Goal: Transaction & Acquisition: Purchase product/service

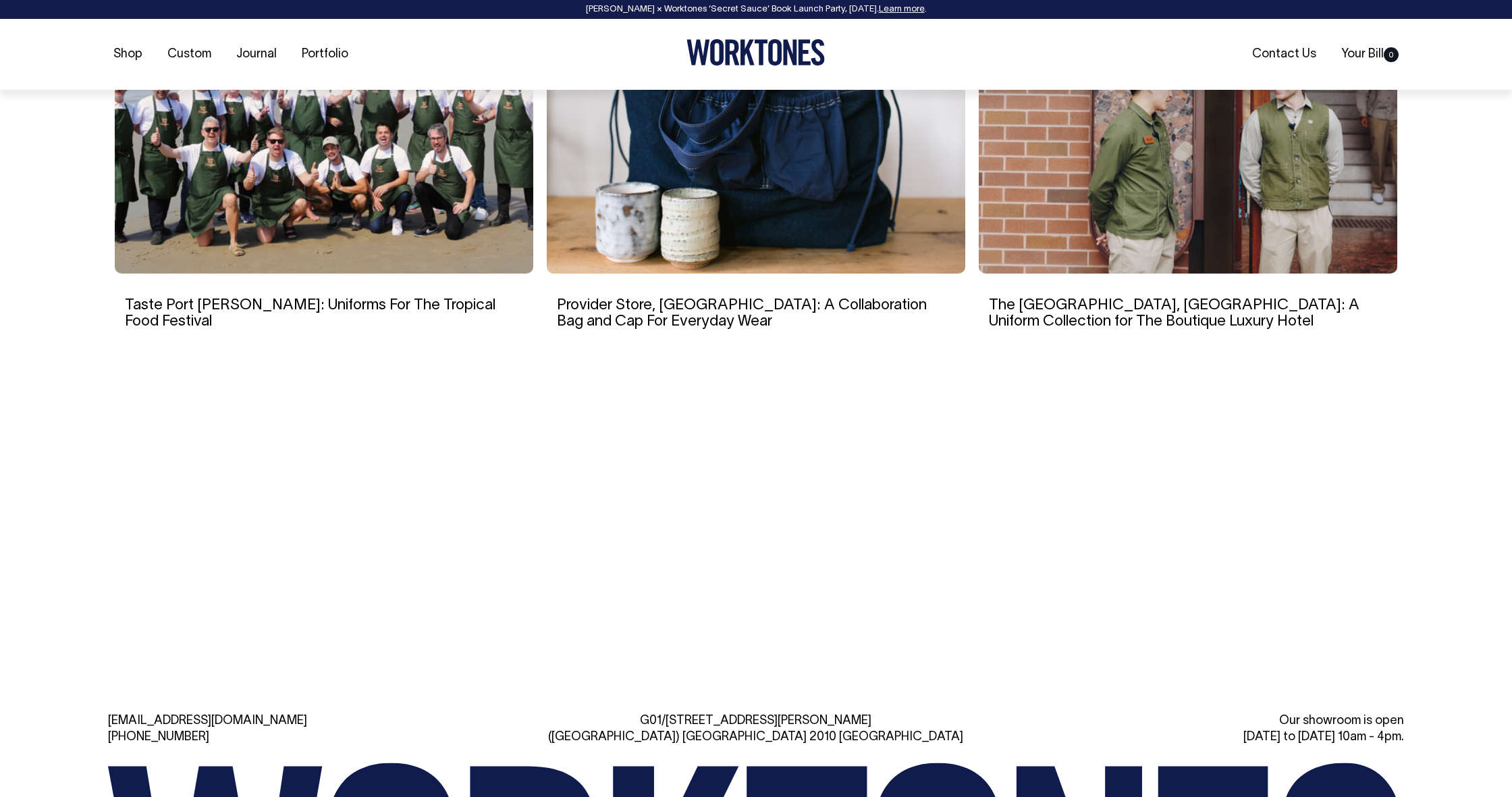
scroll to position [2869, 0]
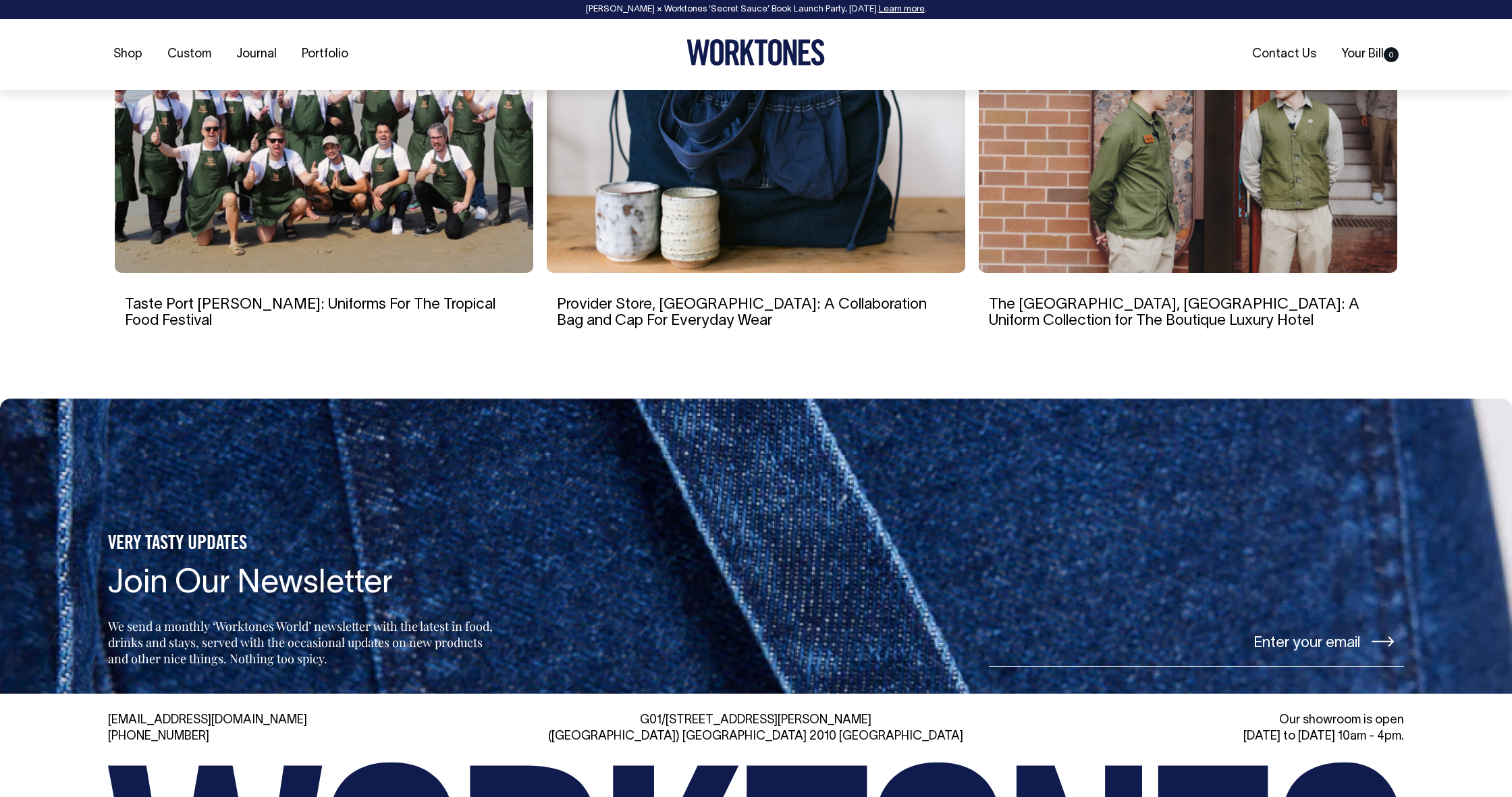
click at [822, 180] on img at bounding box center [756, 144] width 419 height 256
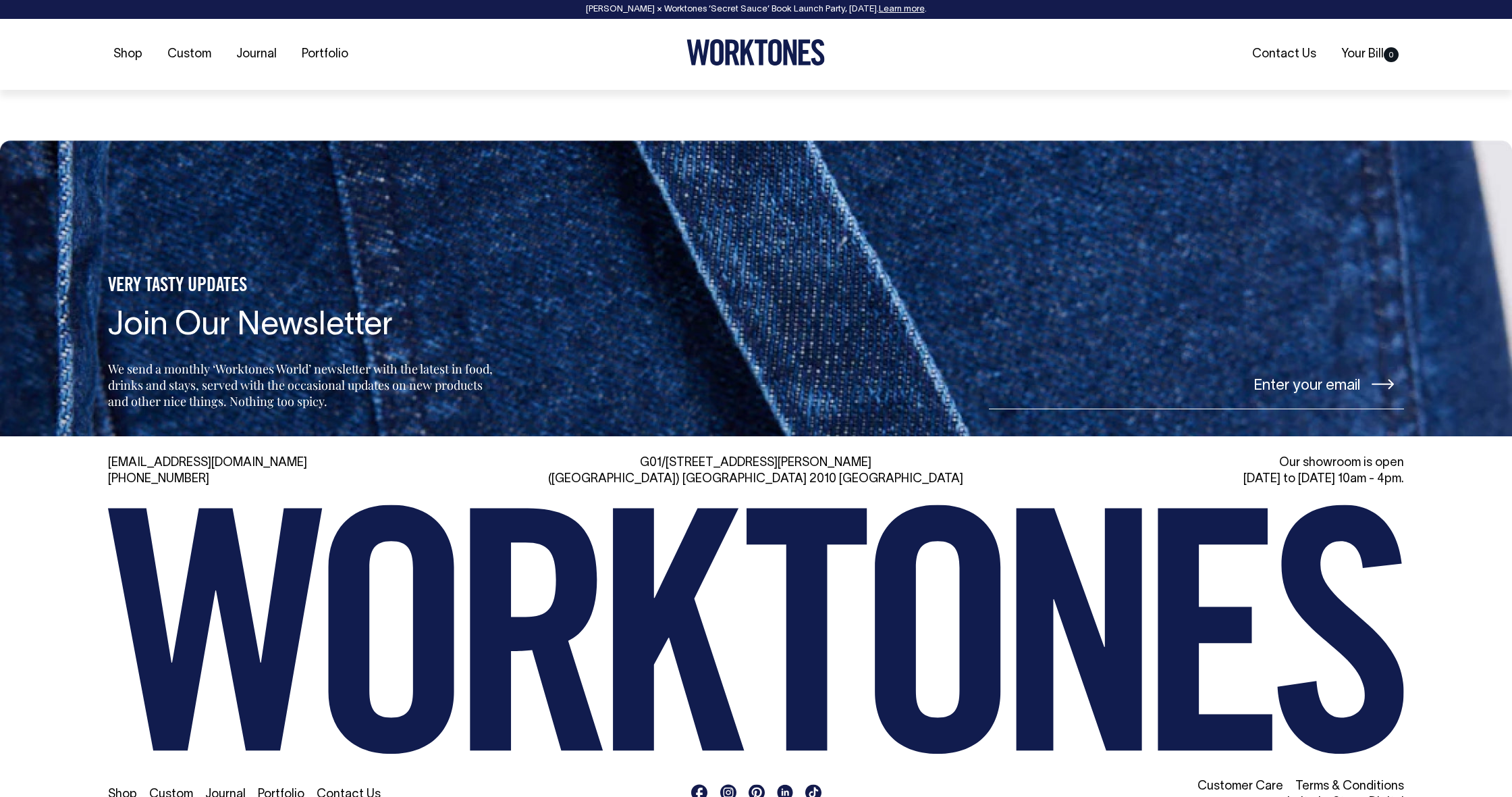
scroll to position [5985, 0]
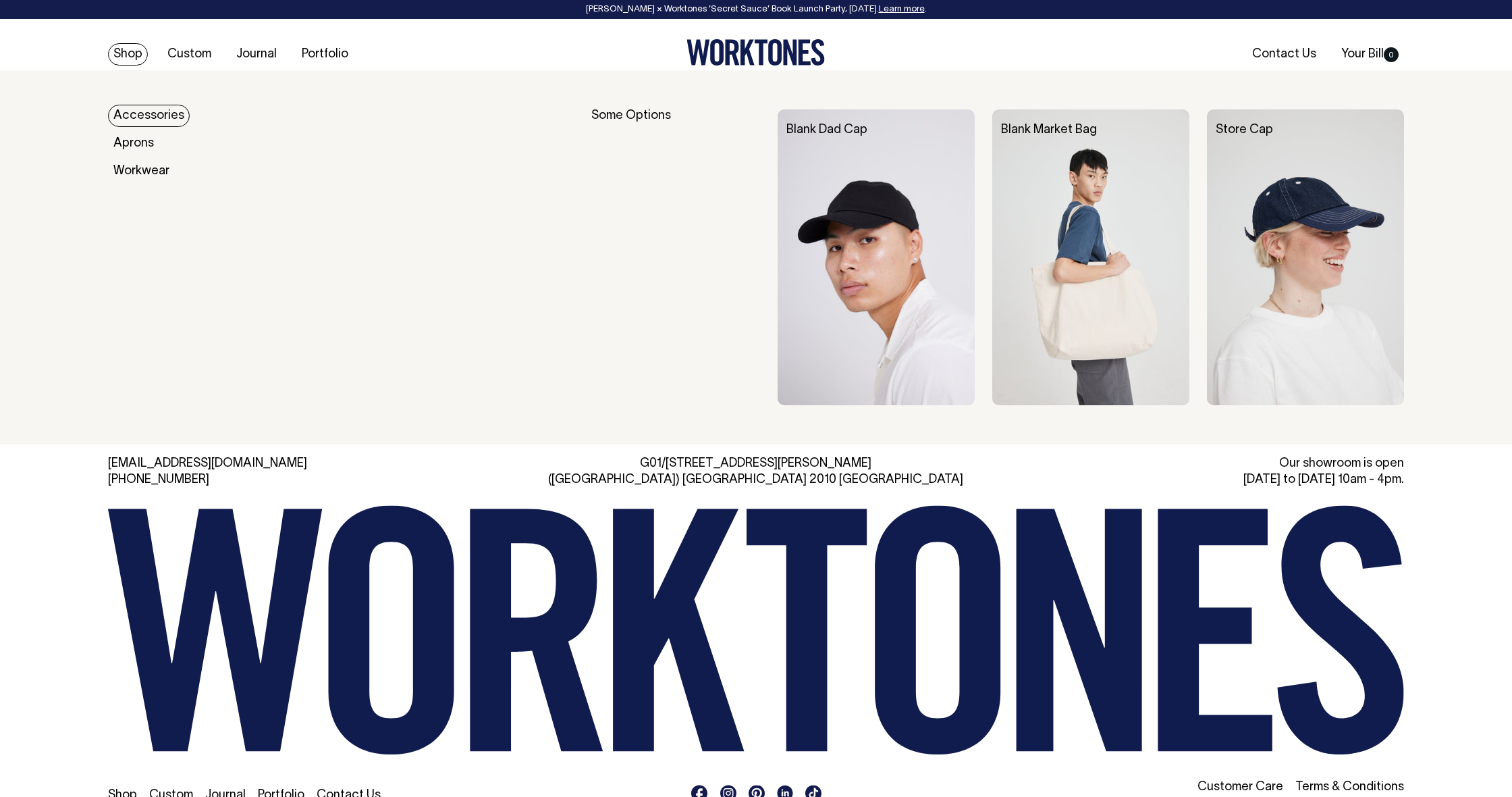
click at [138, 59] on header "Rosheen Kaul × Worktones ‘Secret Sauce’ Book Launch Party, 10 September. Learn …" at bounding box center [756, 45] width 1512 height 90
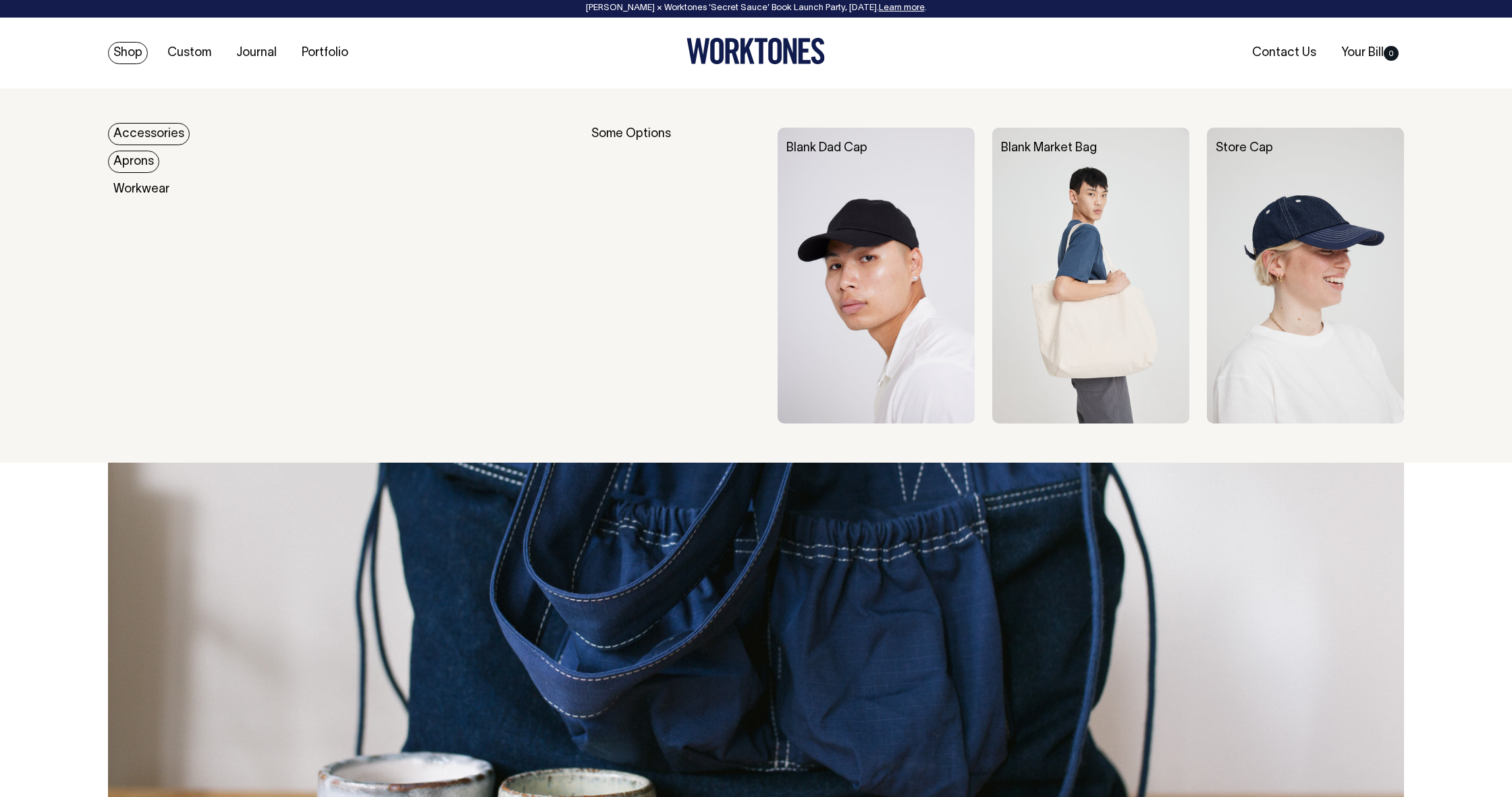
scroll to position [2, 0]
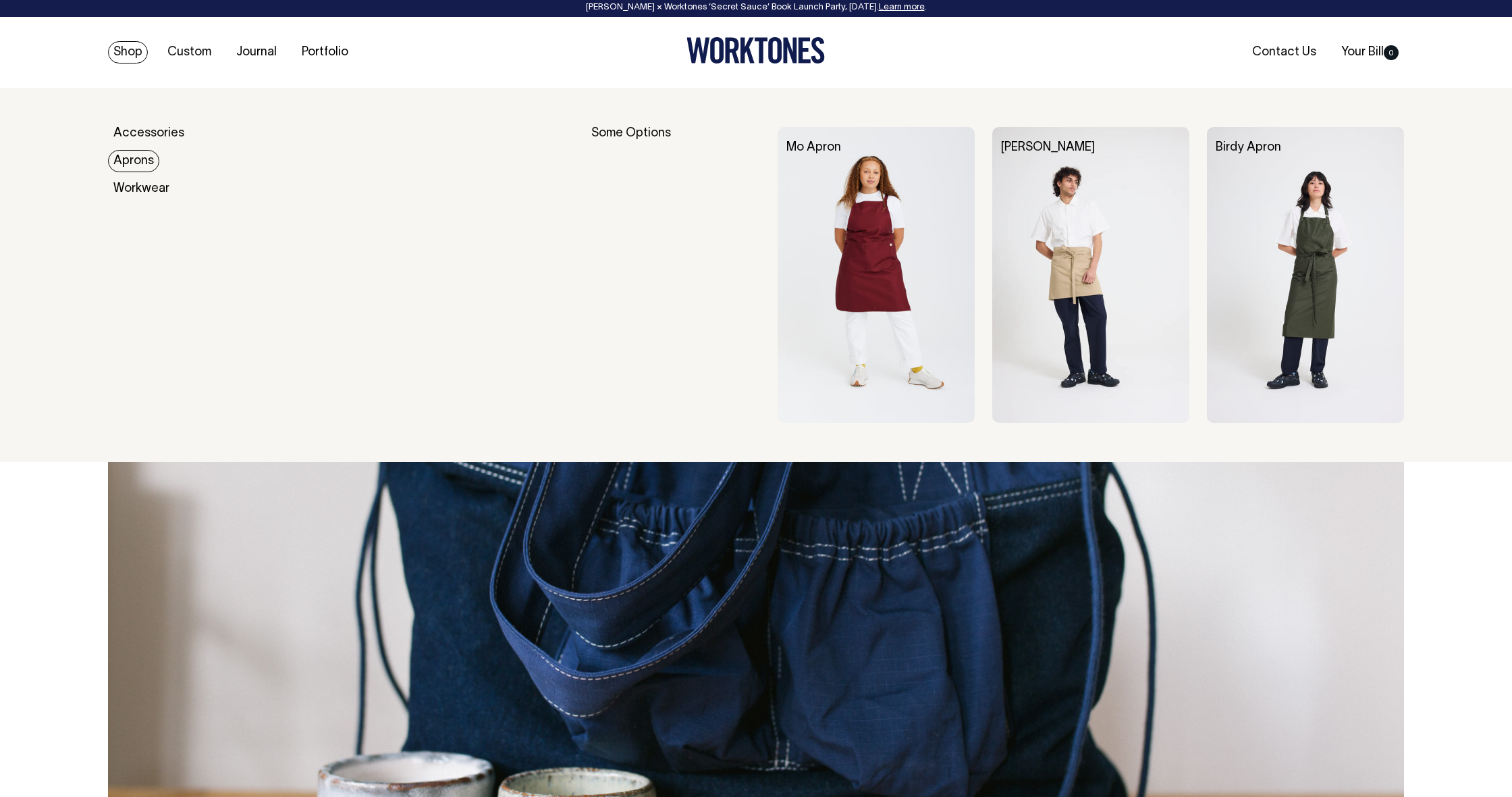
click at [123, 155] on link "Aprons" at bounding box center [133, 161] width 51 height 22
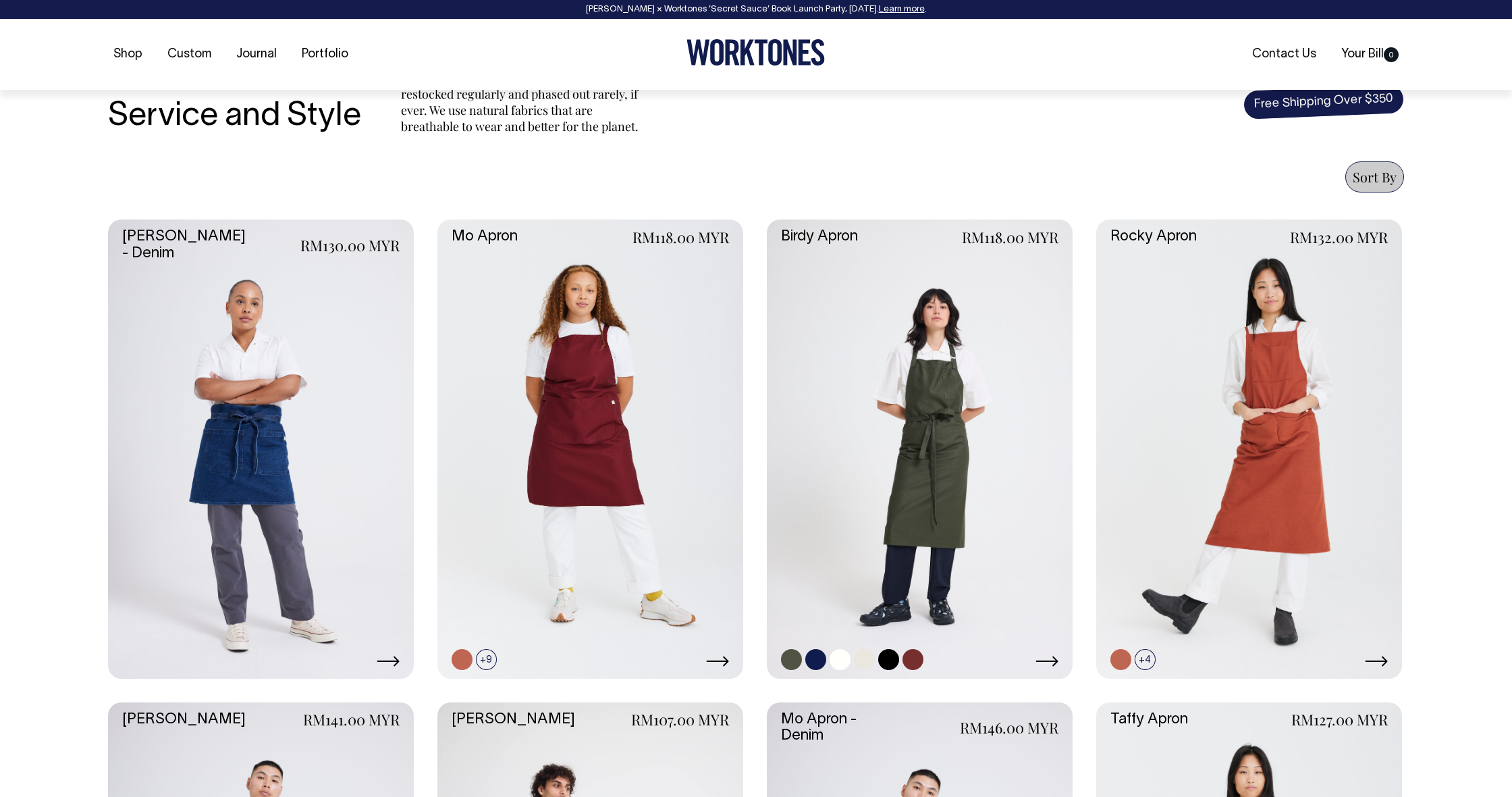
scroll to position [455, 0]
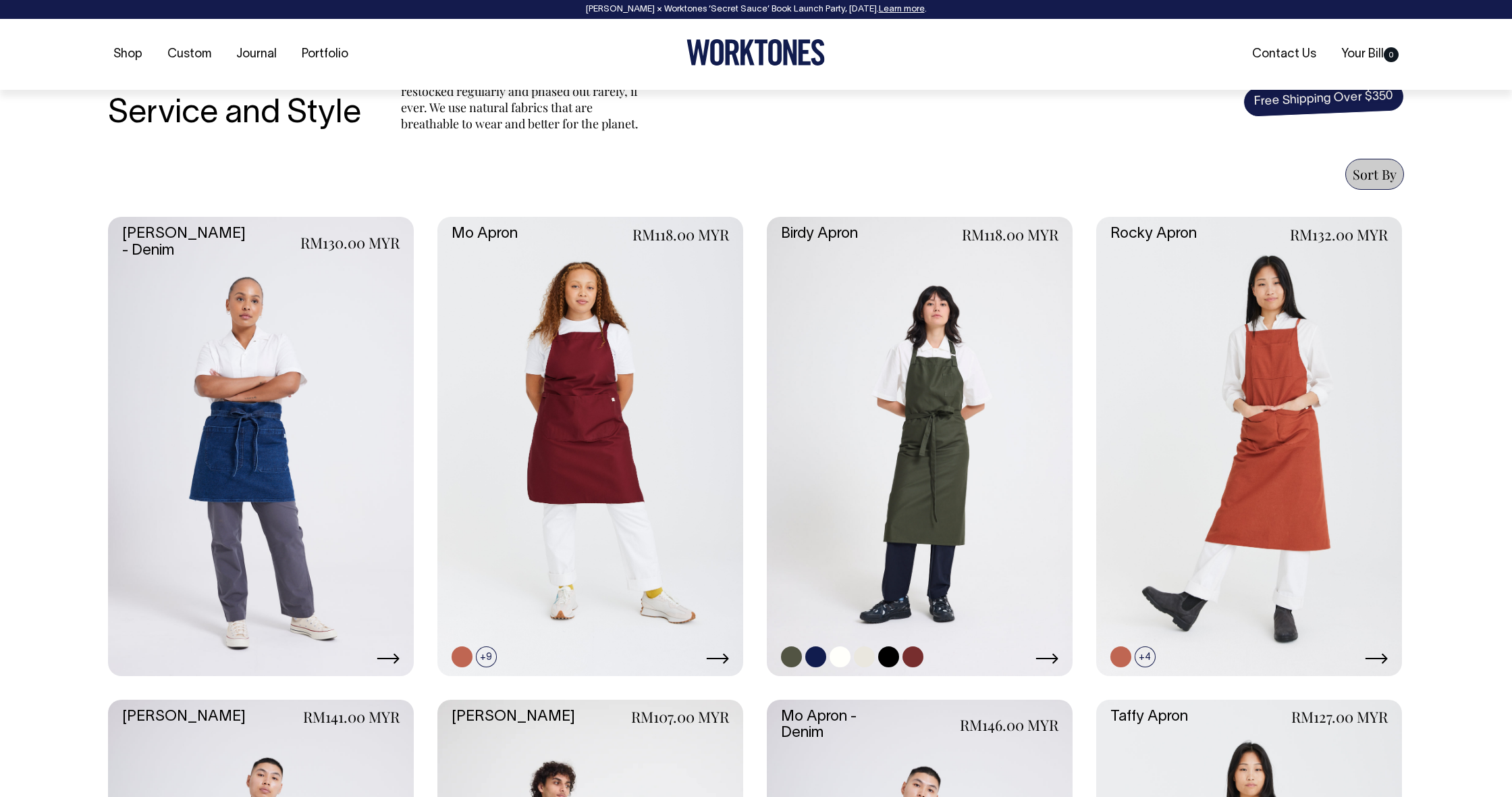
click at [929, 455] on link at bounding box center [919, 447] width 305 height 459
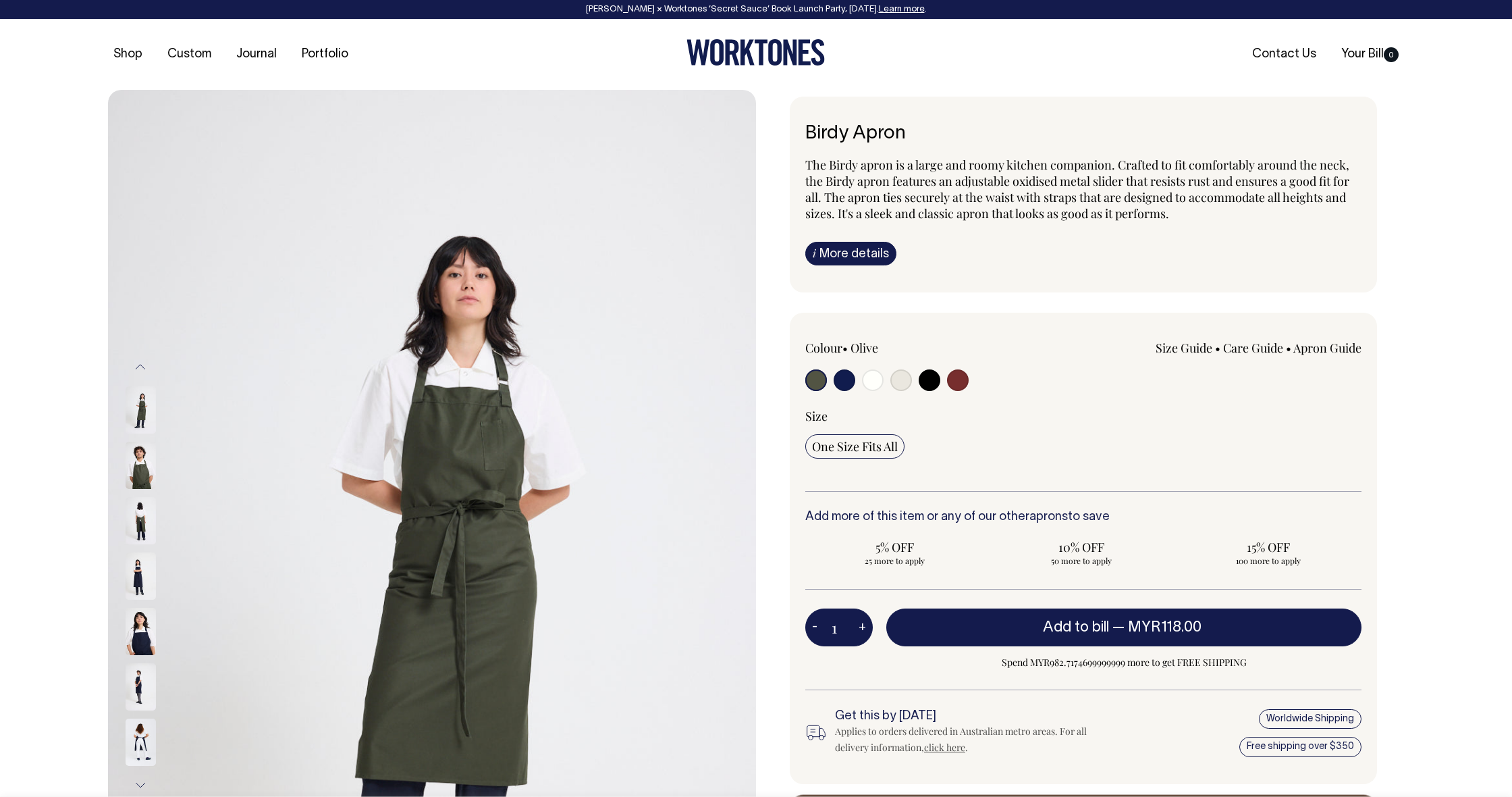
click at [814, 380] on input "radio" at bounding box center [815, 380] width 21 height 21
click at [866, 630] on button "+" at bounding box center [862, 627] width 21 height 27
type input "2"
click at [866, 629] on button "+" at bounding box center [862, 627] width 21 height 27
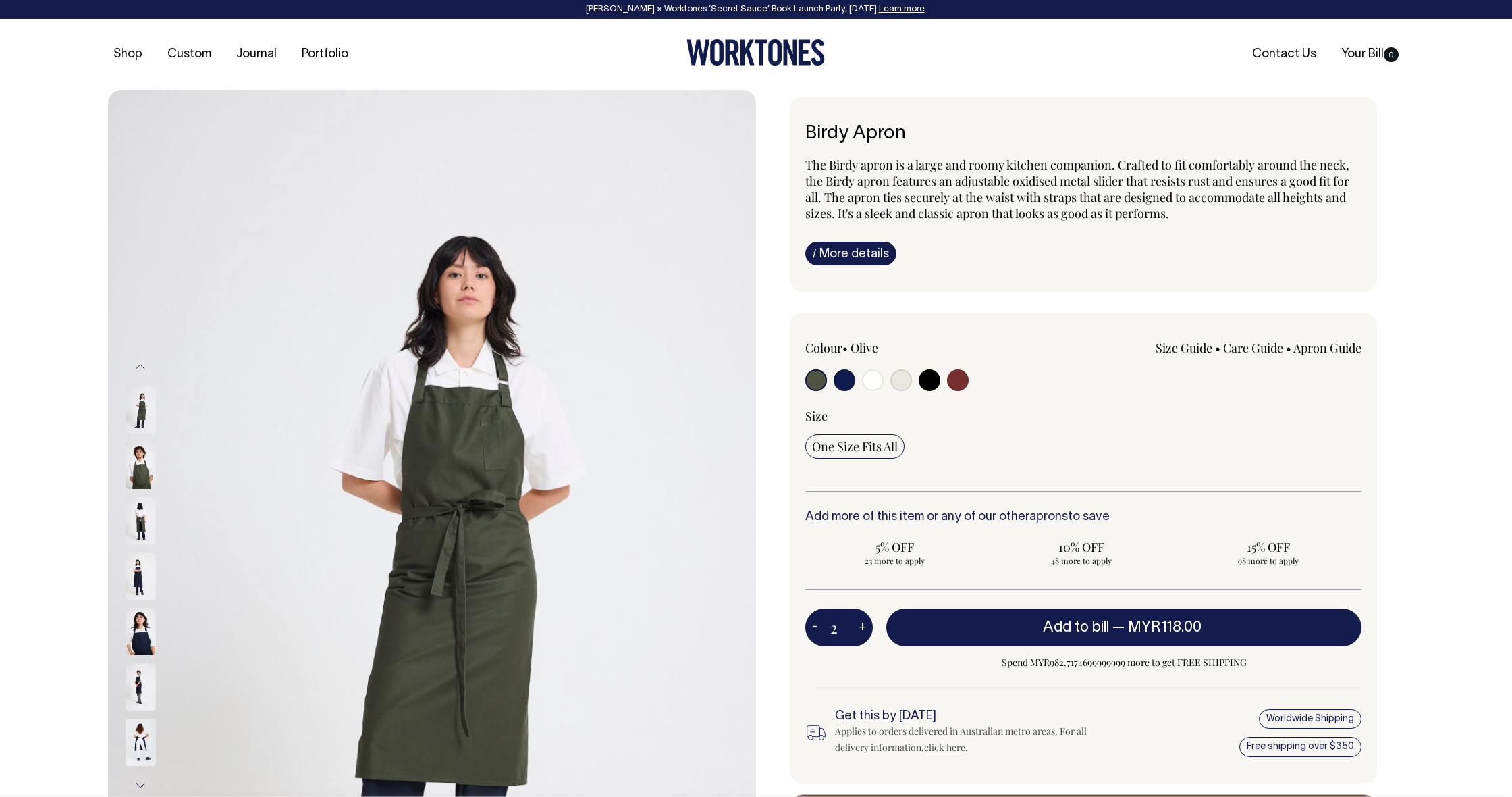
type input "3"
click at [866, 629] on button "+" at bounding box center [862, 627] width 21 height 27
type input "4"
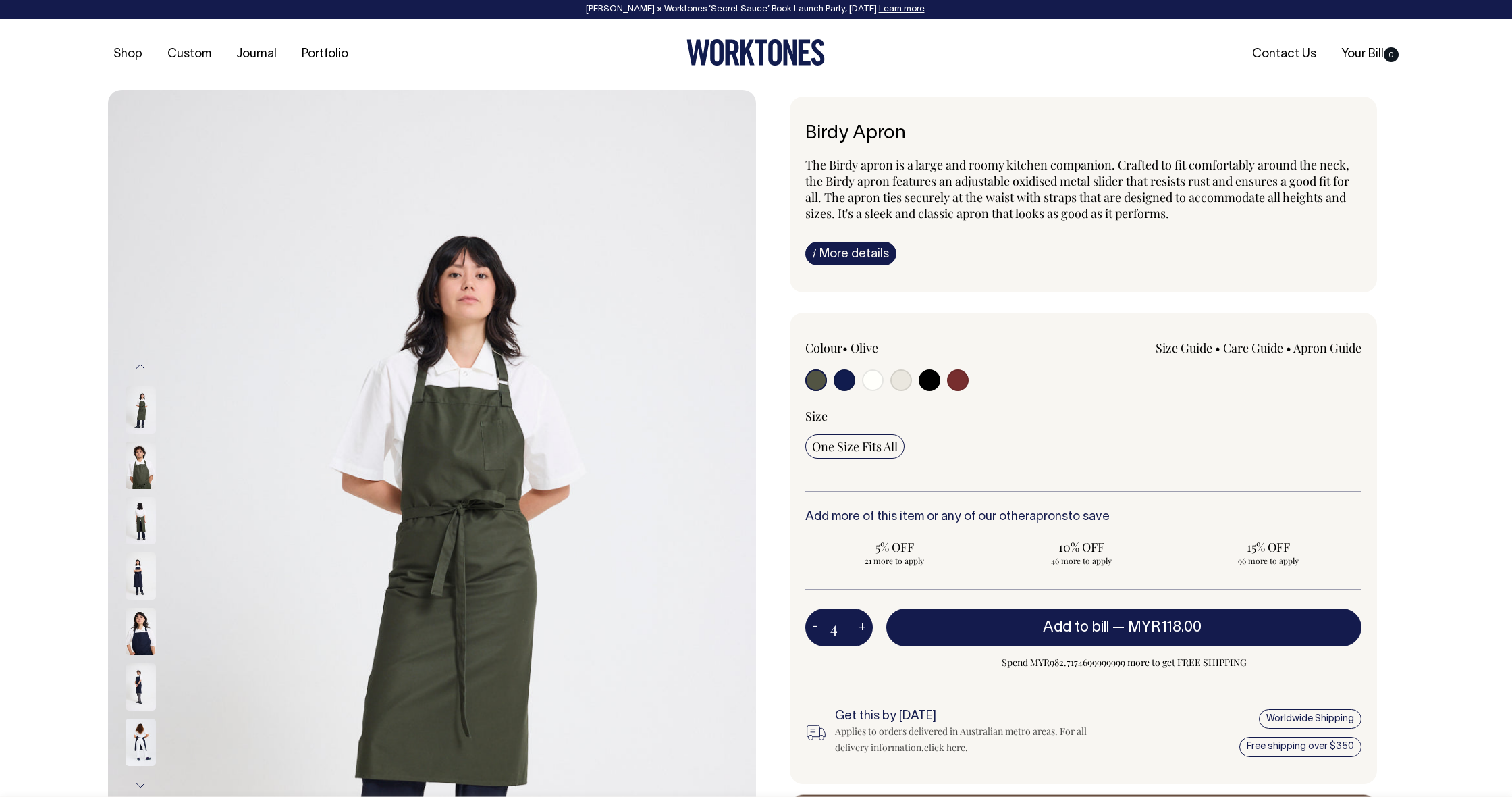
click at [866, 629] on button "+" at bounding box center [862, 627] width 21 height 27
type input "5"
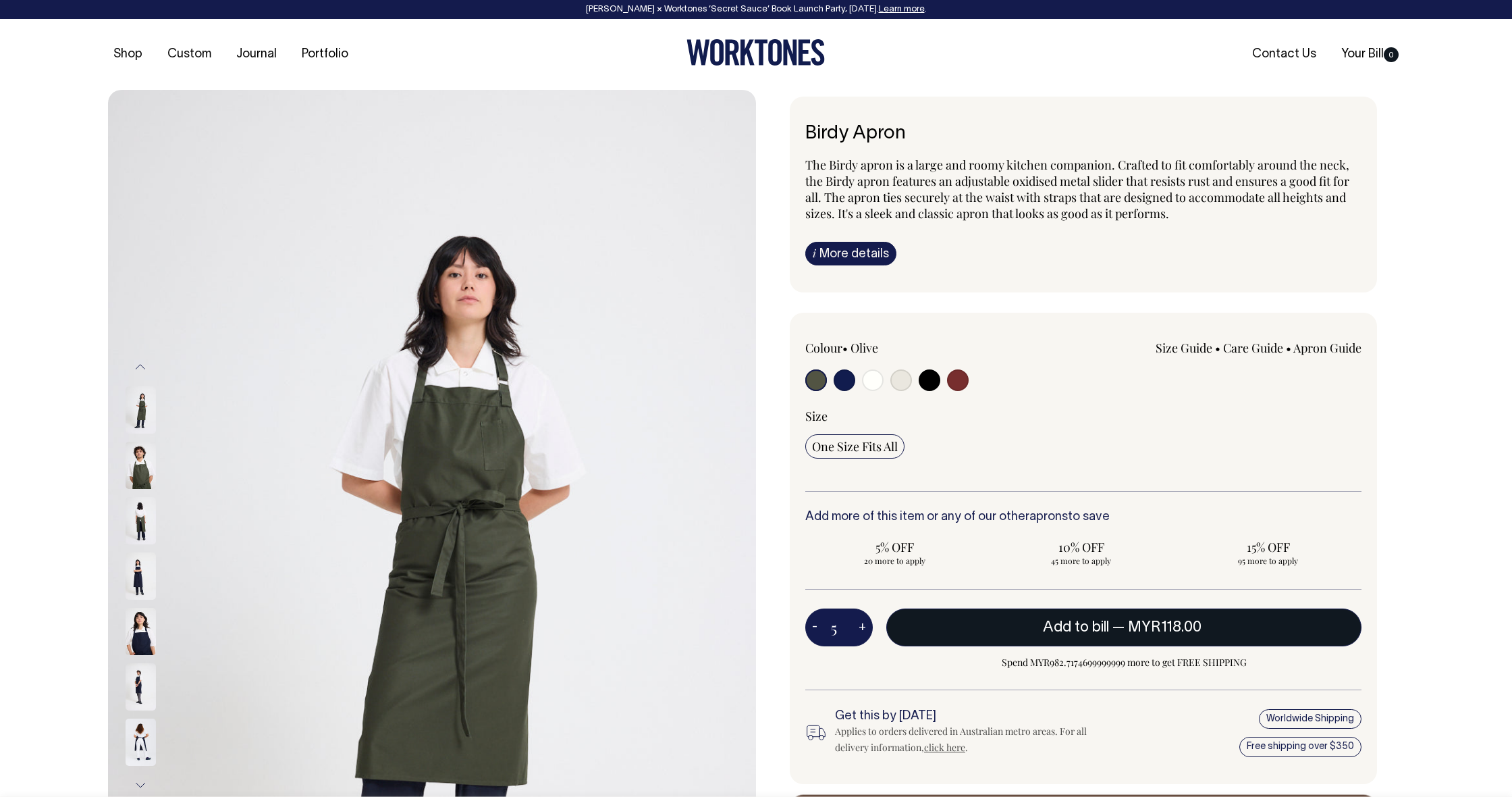
drag, startPoint x: 866, startPoint y: 629, endPoint x: 913, endPoint y: 625, distance: 47.2
click at [866, 629] on button "+" at bounding box center [862, 627] width 21 height 27
type input "6"
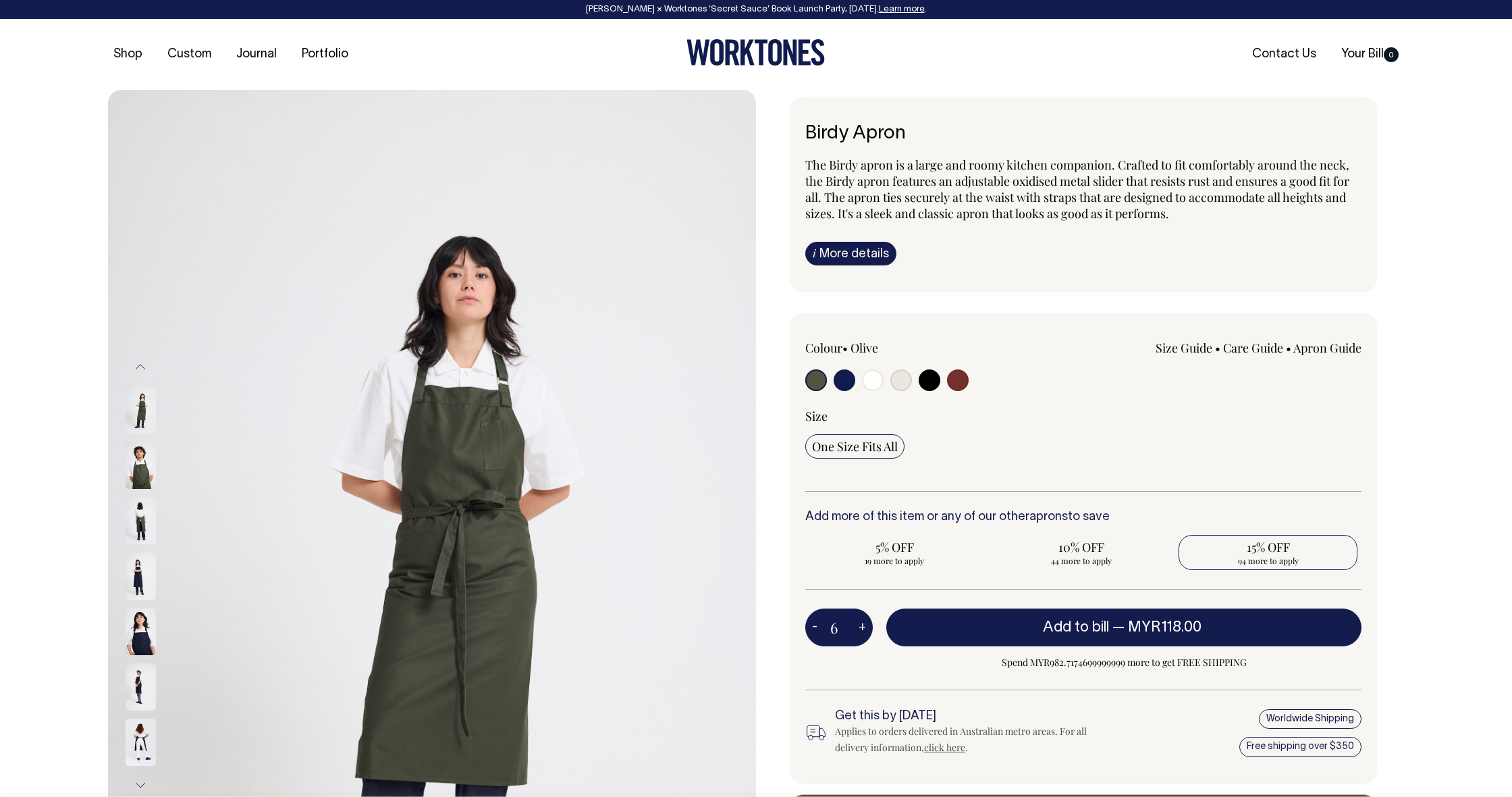
click at [1269, 555] on span "94 more to apply" at bounding box center [1267, 560] width 165 height 11
click at [1269, 554] on input "15% OFF 94 more to apply" at bounding box center [1267, 551] width 179 height 35
radio input "true"
type input "100"
radio input "true"
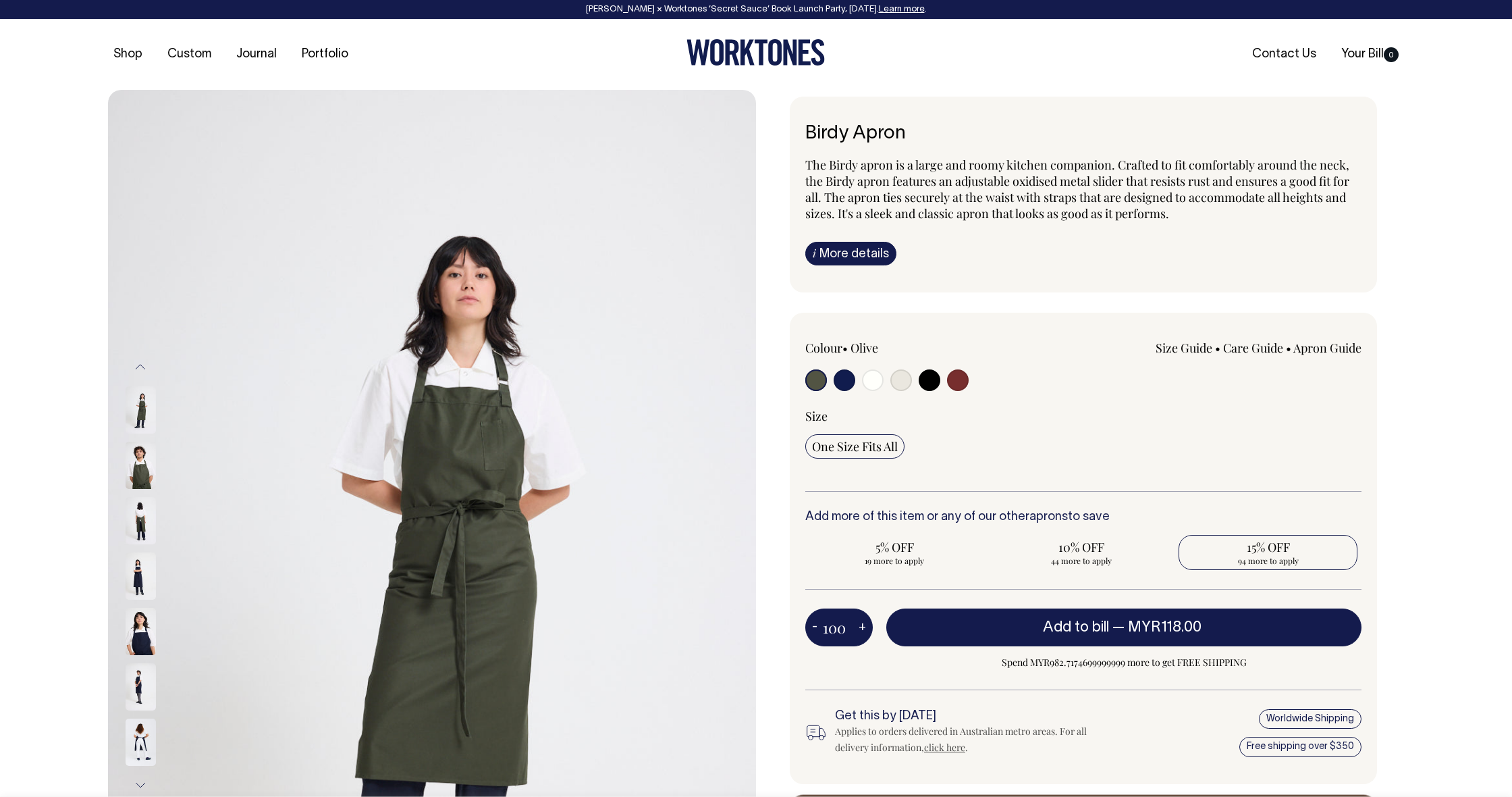
select select
type input "100"
click at [813, 628] on button "-" at bounding box center [814, 627] width 19 height 27
type input "99"
radio input "true"
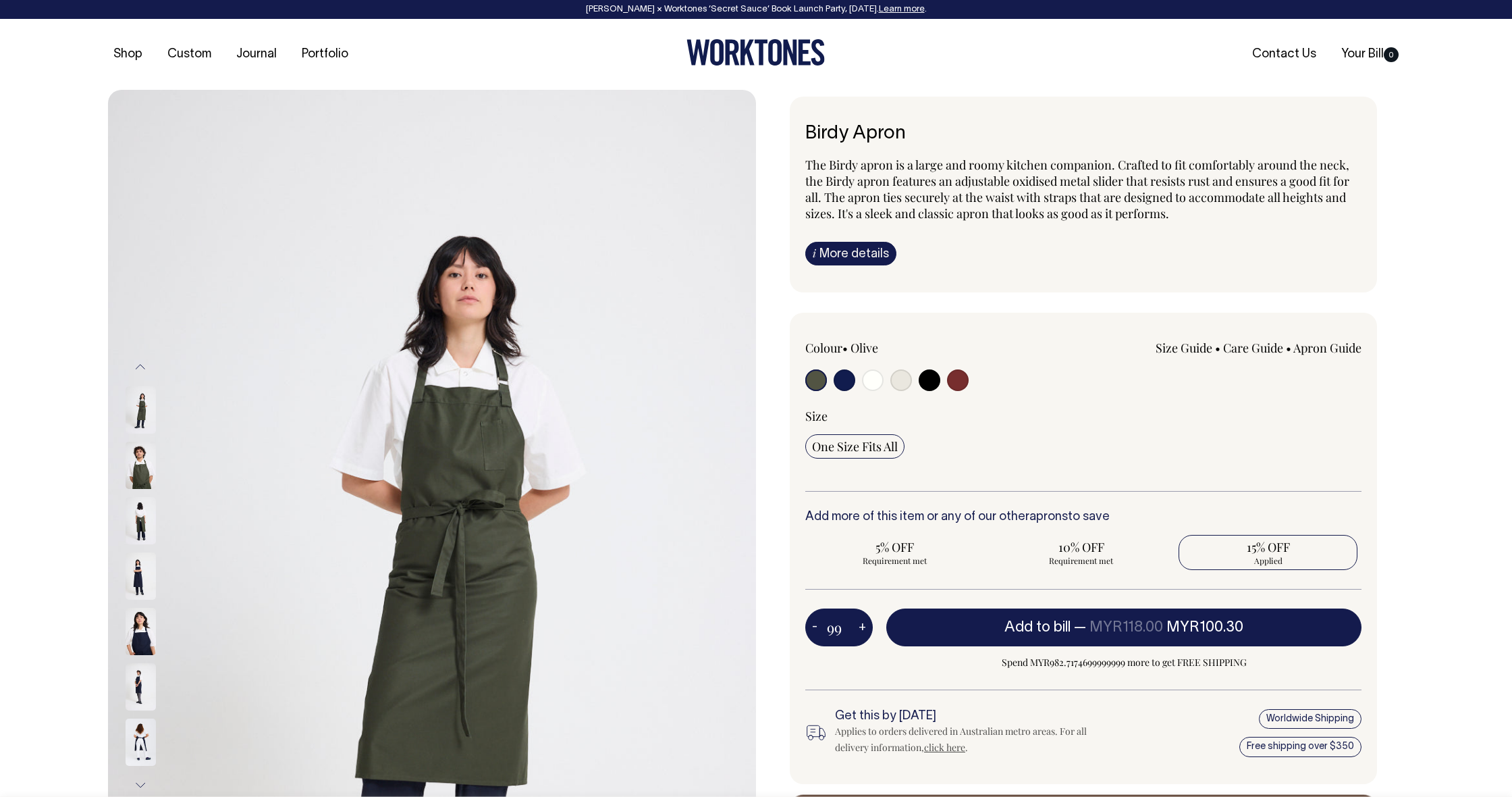
type input "99"
click at [813, 628] on button "-" at bounding box center [814, 627] width 19 height 27
type input "98"
radio input "true"
type input "98"
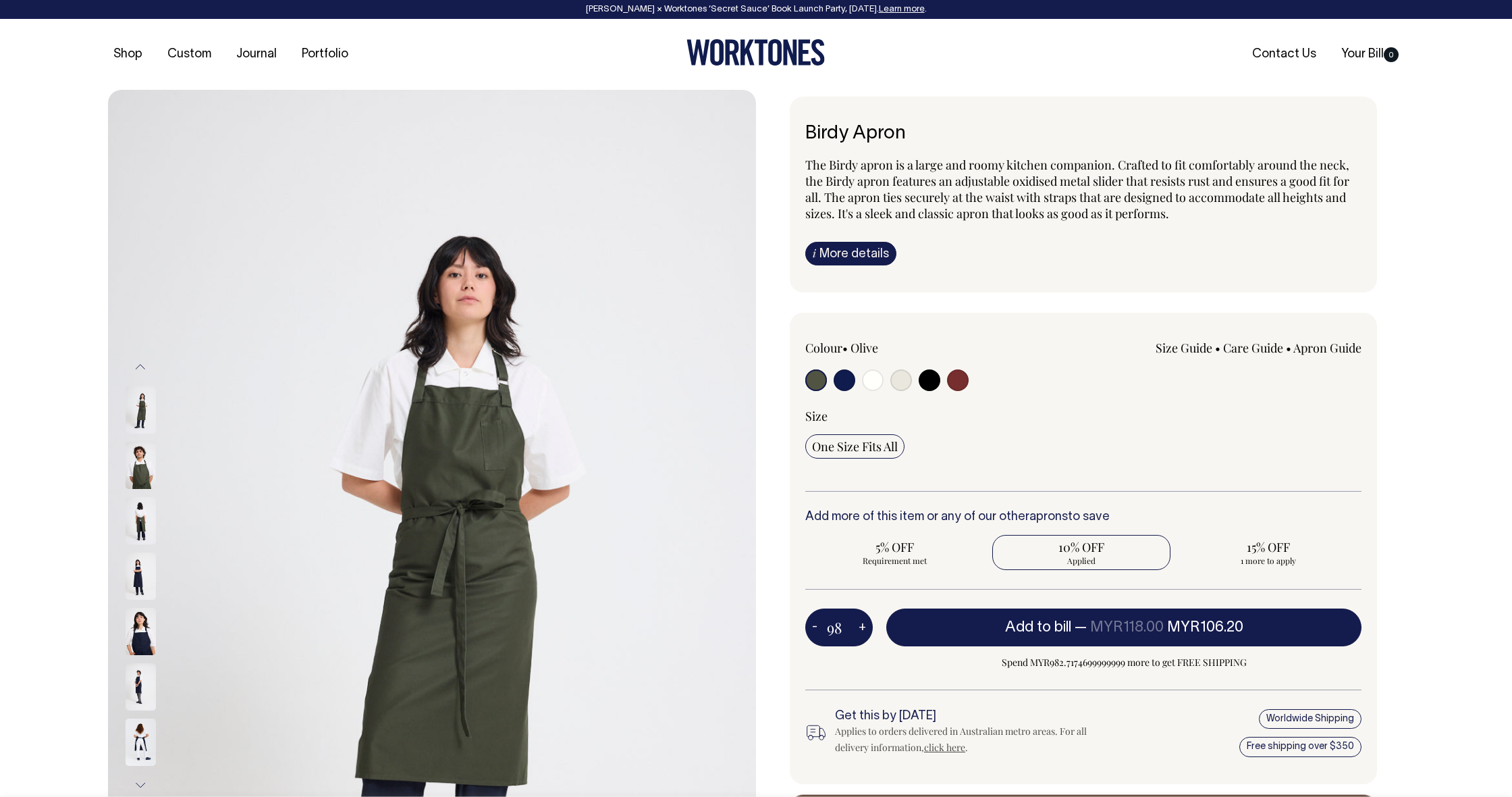
click at [813, 628] on button "-" at bounding box center [814, 627] width 19 height 27
type input "97"
radio input "true"
type input "97"
click at [812, 627] on button "-" at bounding box center [814, 627] width 19 height 27
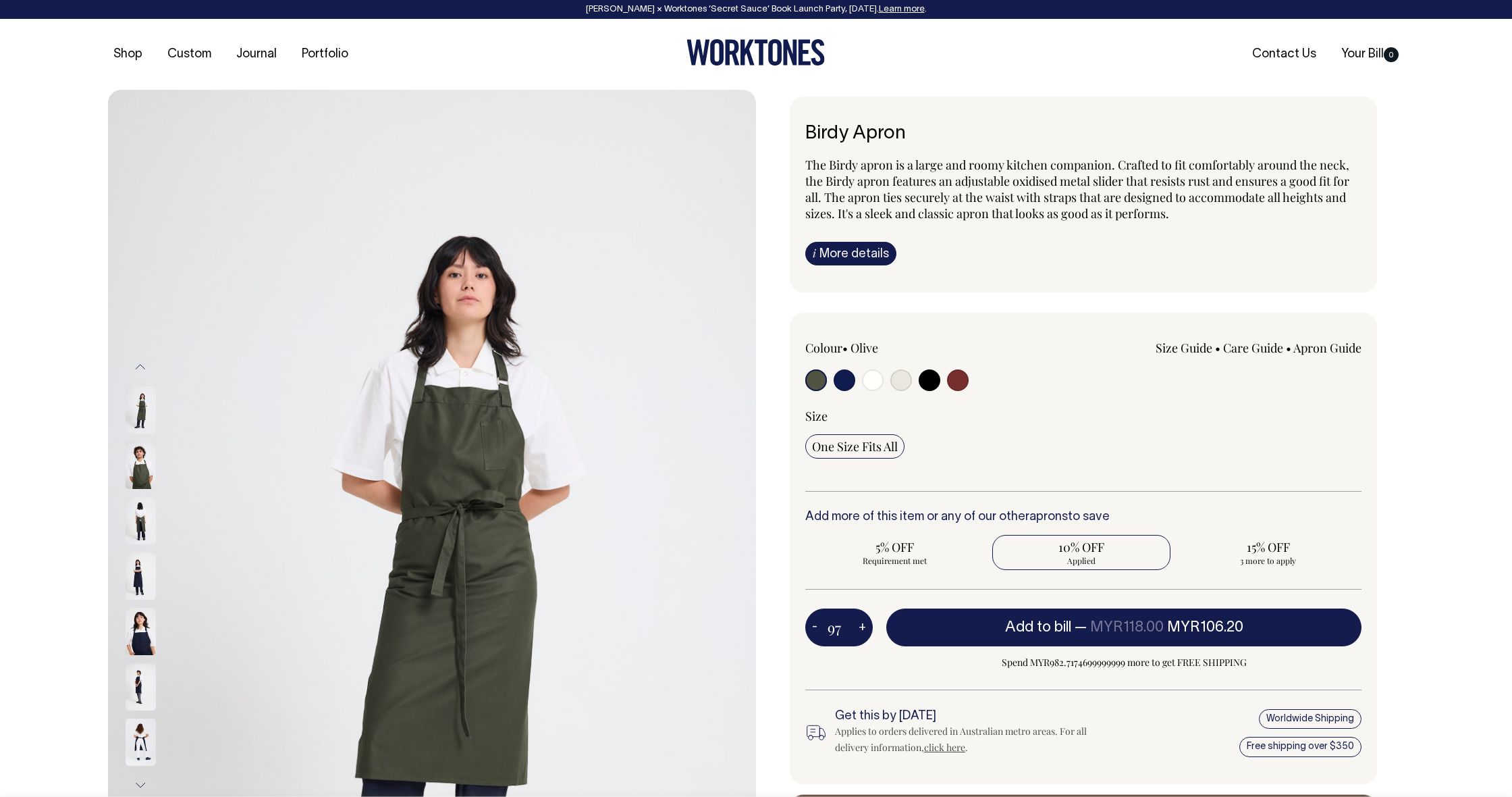
type input "96"
radio input "true"
type input "96"
click at [812, 627] on button "-" at bounding box center [814, 627] width 19 height 27
type input "95"
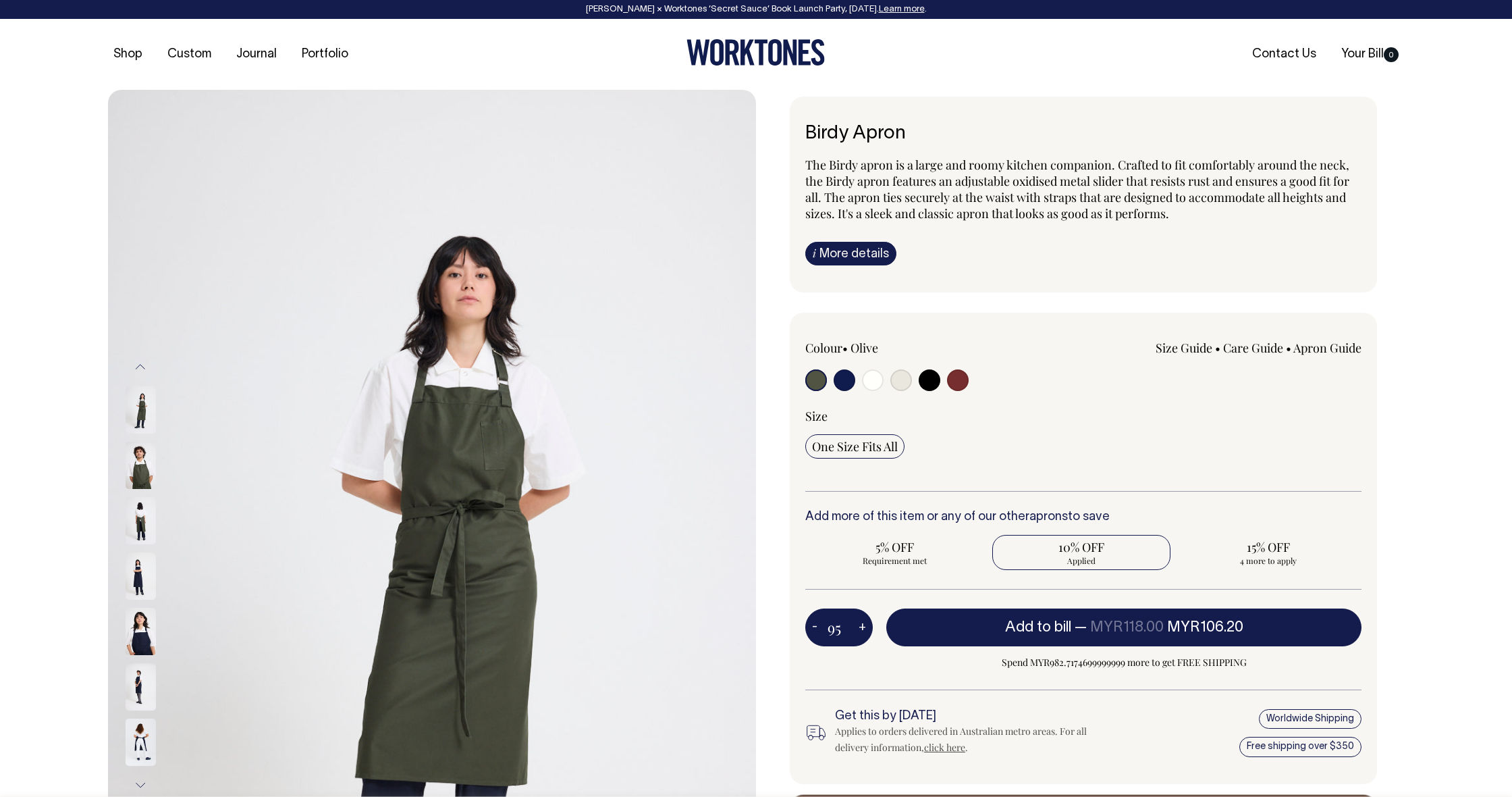
radio input "true"
type input "95"
click at [813, 627] on button "-" at bounding box center [814, 627] width 19 height 27
type input "94"
radio input "true"
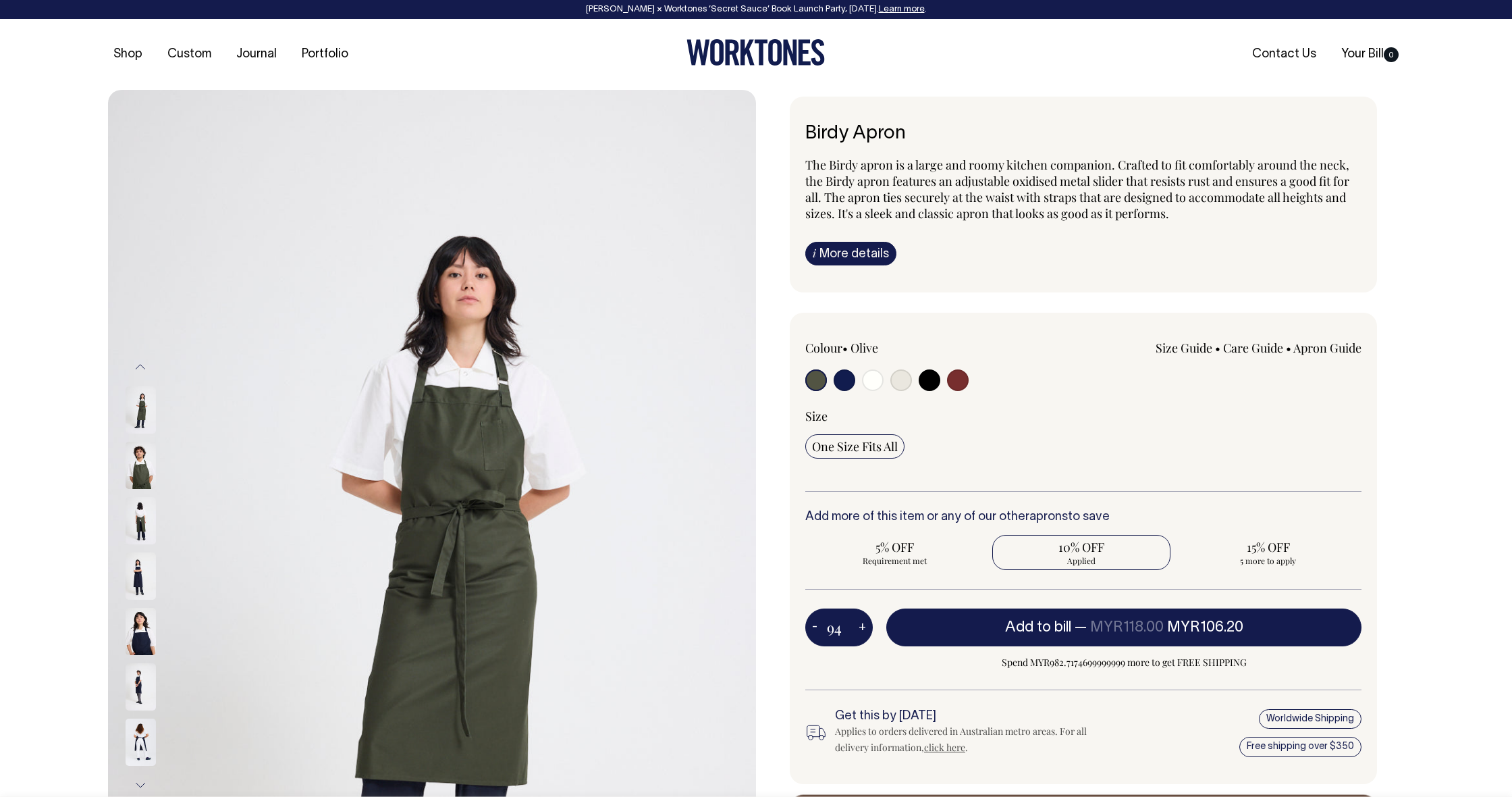
type input "94"
click at [813, 627] on button "-" at bounding box center [814, 627] width 19 height 27
type input "93"
radio input "true"
type input "93"
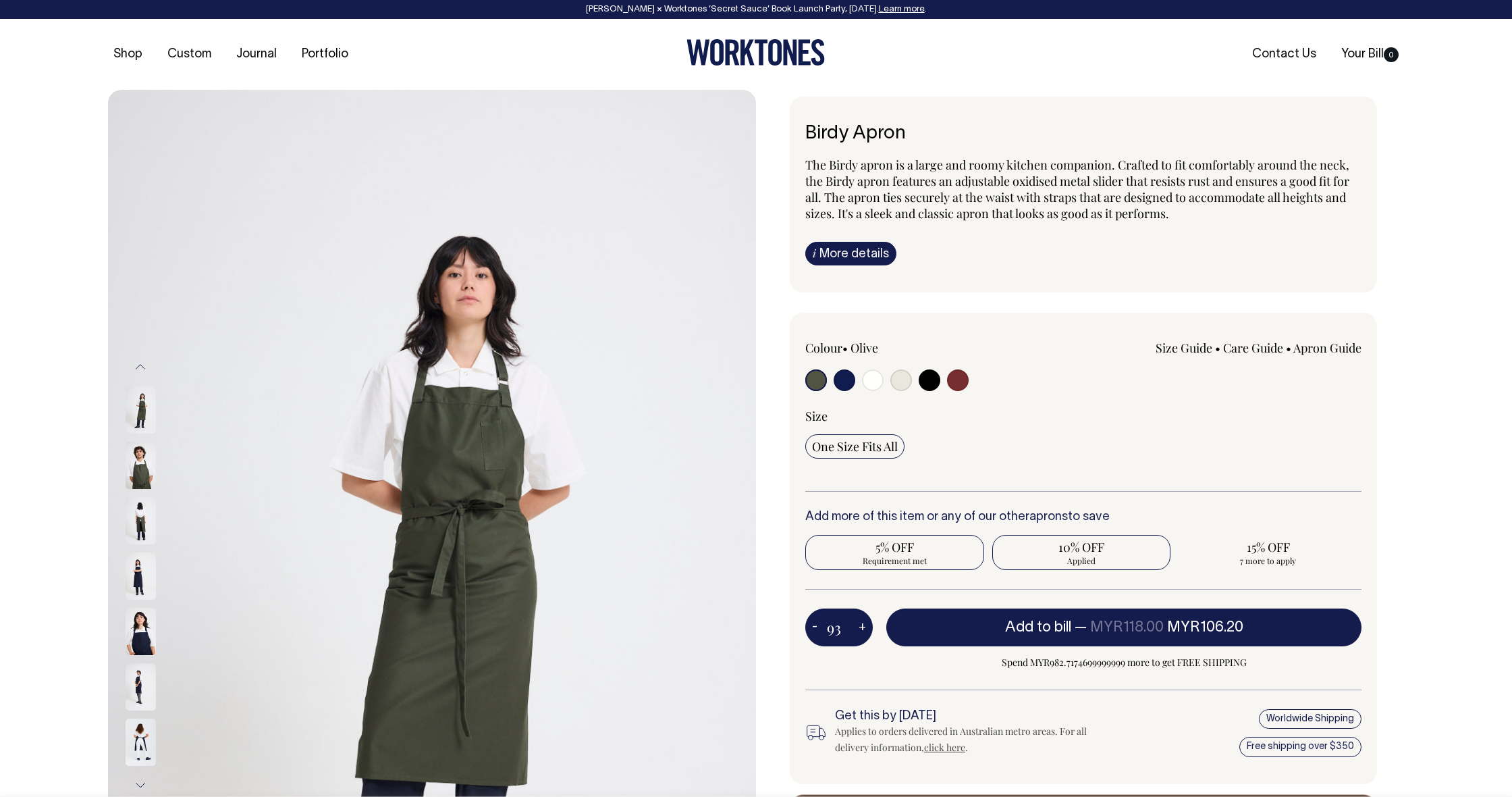
click at [899, 561] on span "Requirement met" at bounding box center [894, 560] width 165 height 11
click at [899, 561] on input "5% OFF Requirement met" at bounding box center [894, 551] width 179 height 35
radio input "true"
type input "25"
radio input "true"
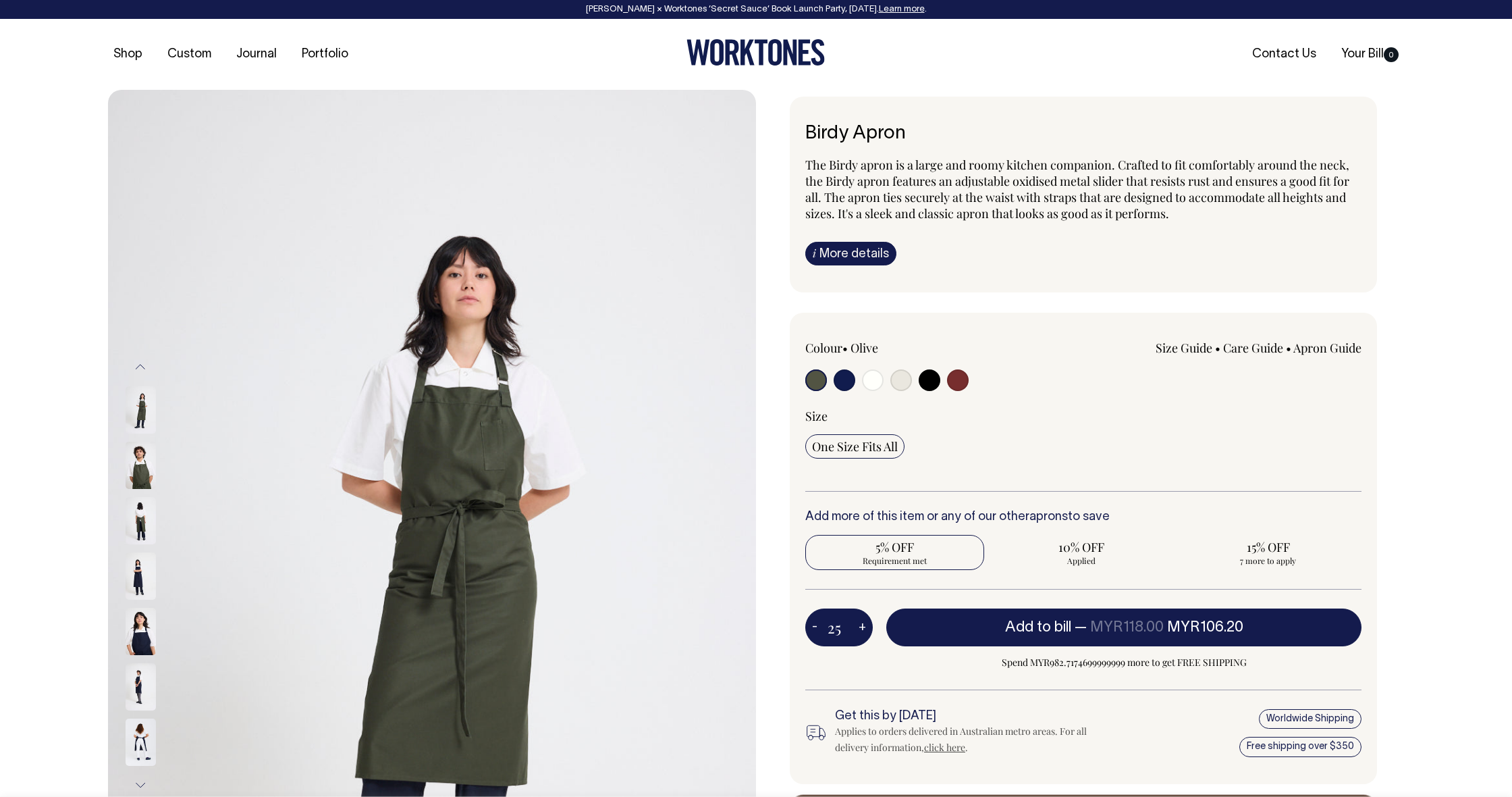
radio input "false"
select select
type input "25"
click at [832, 630] on input "25" at bounding box center [839, 627] width 68 height 38
click at [849, 625] on input "25" at bounding box center [839, 627] width 68 height 38
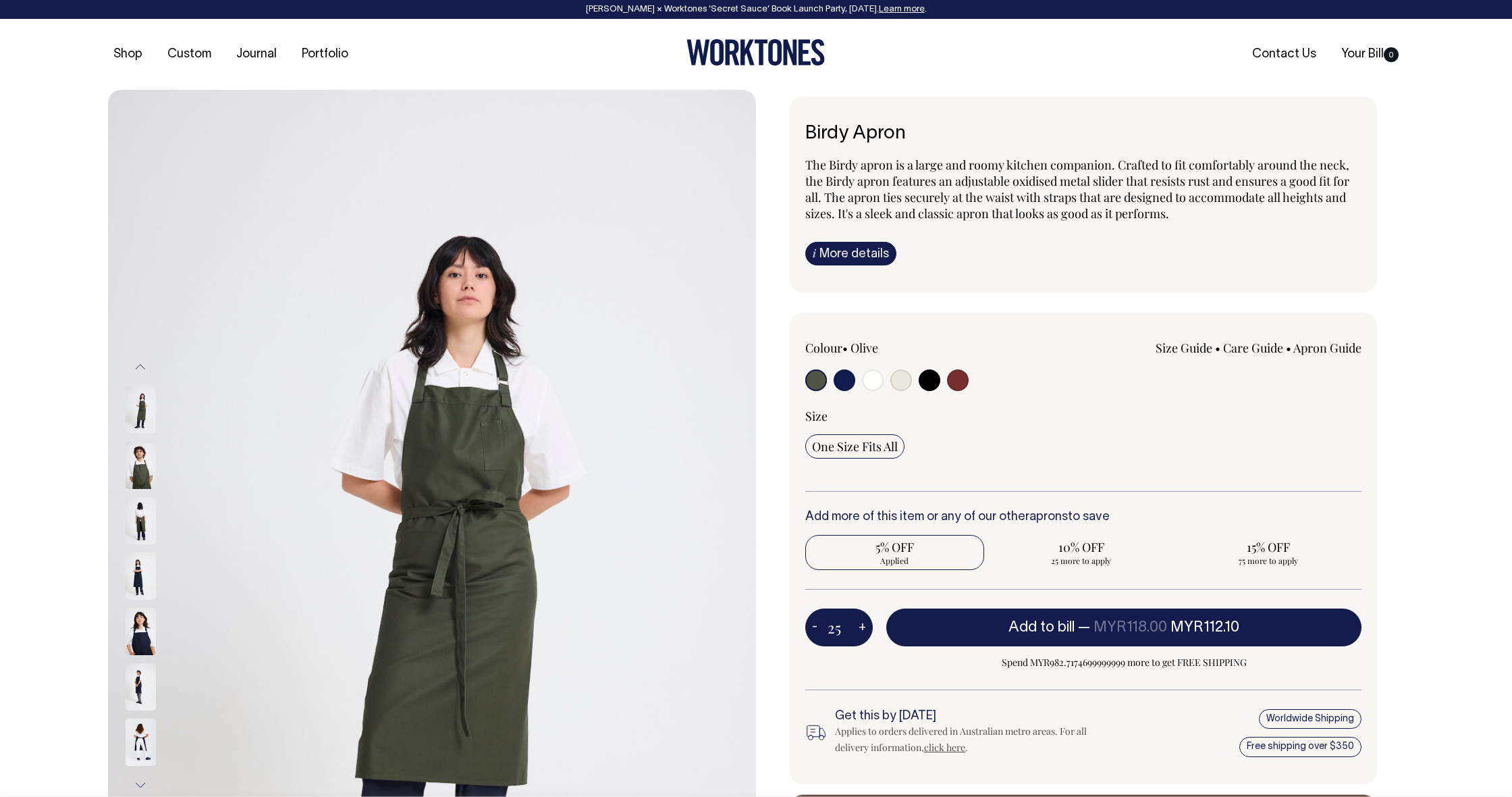
type input "2"
type input "6"
radio input "false"
type input "6"
click at [1004, 597] on div "Colour • Olive" at bounding box center [1082, 548] width 587 height 471
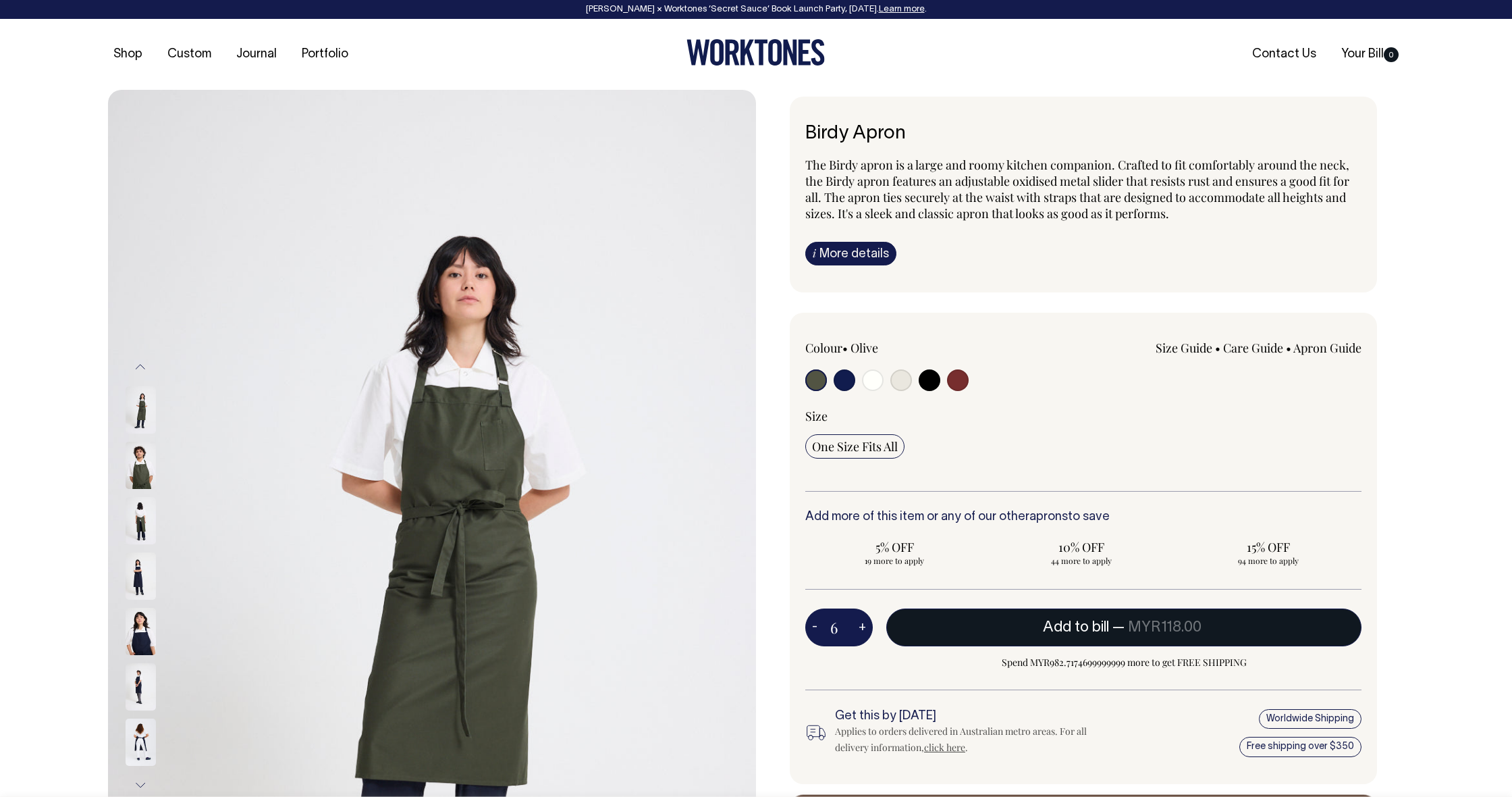
click at [1086, 627] on span "Add to bill" at bounding box center [1075, 626] width 66 height 13
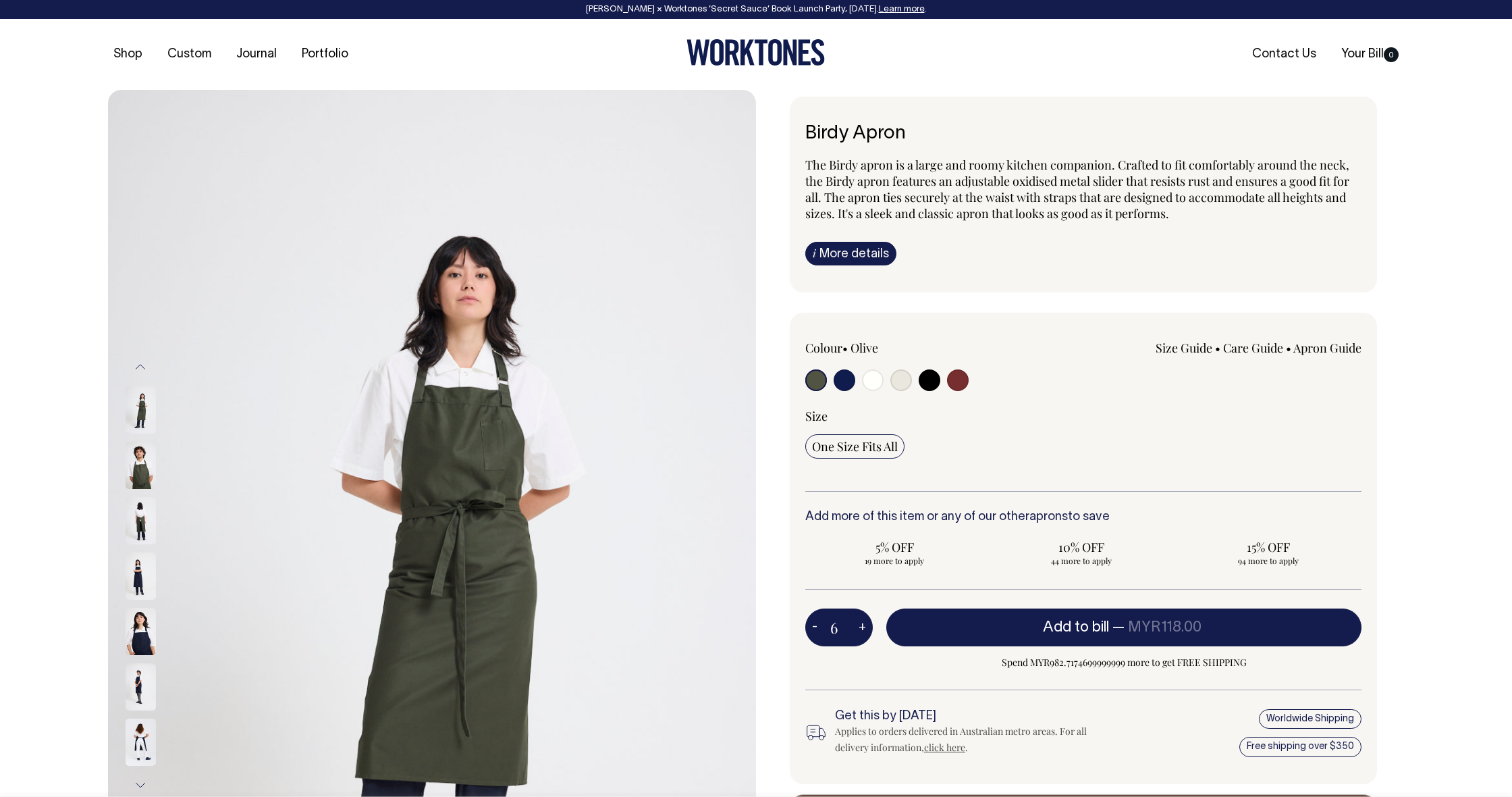
type input "1"
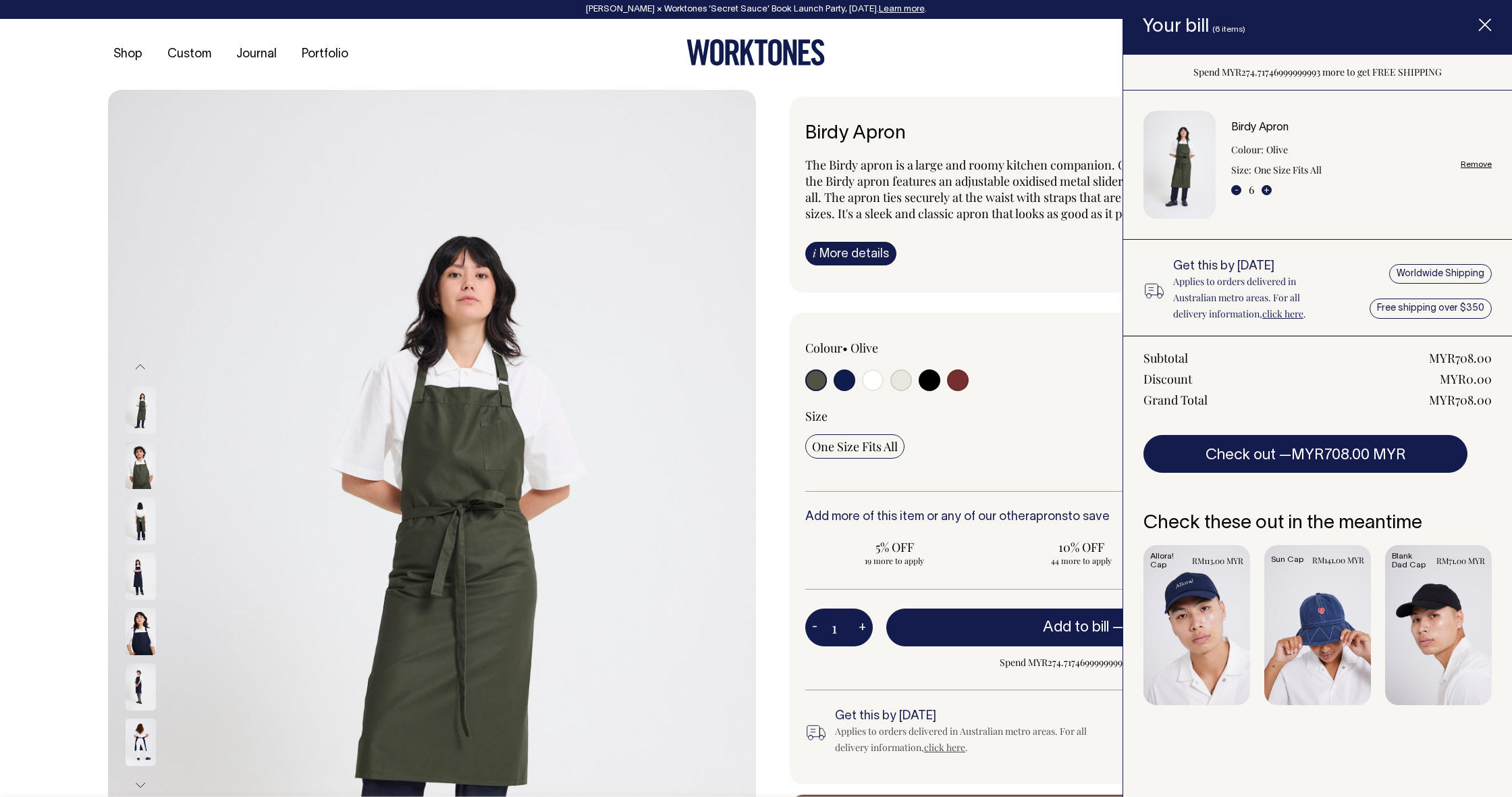
click at [1485, 26] on icon "Item added to your cart" at bounding box center [1484, 25] width 13 height 13
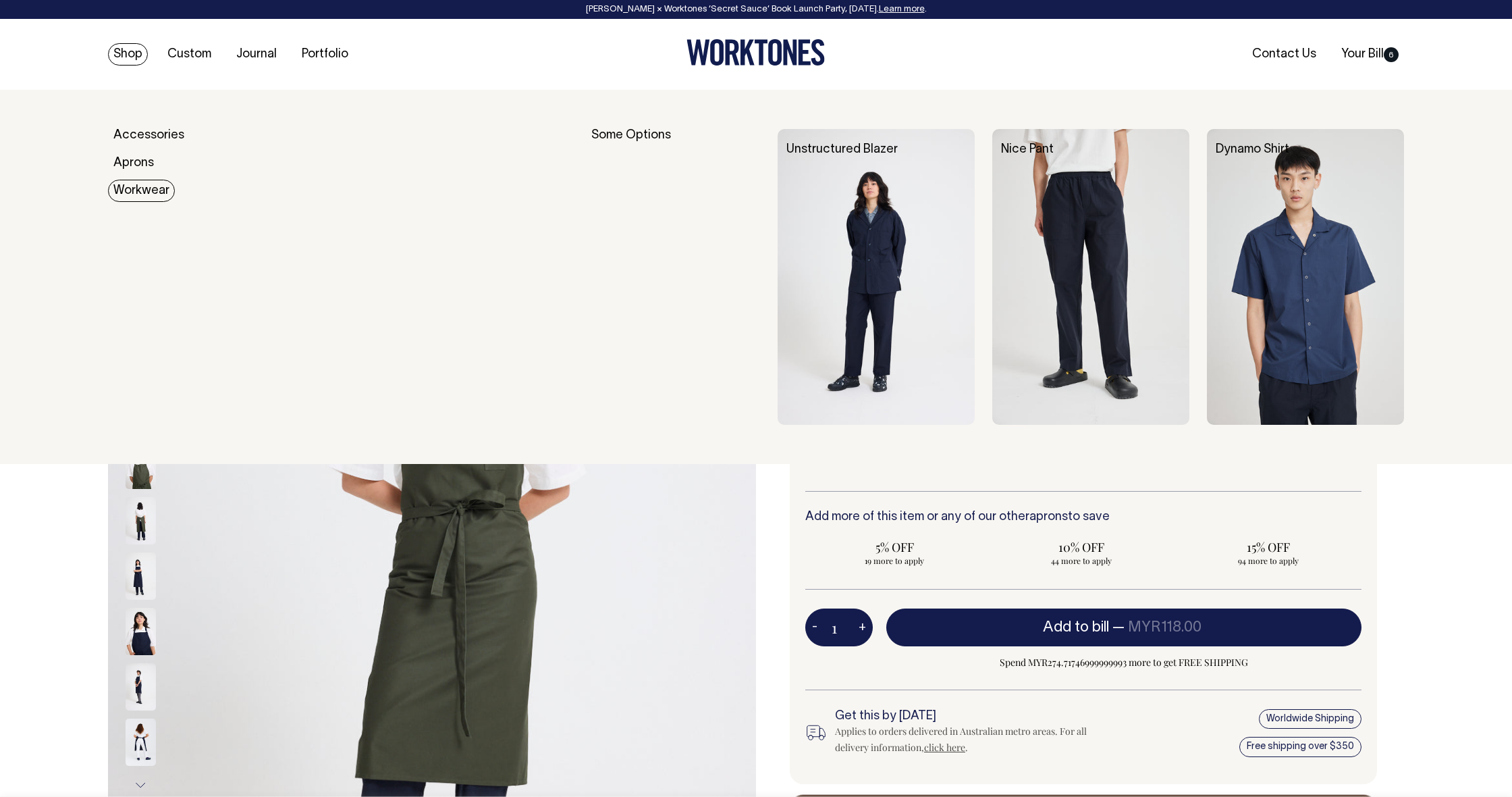
click at [138, 192] on link "Workwear" at bounding box center [141, 190] width 67 height 22
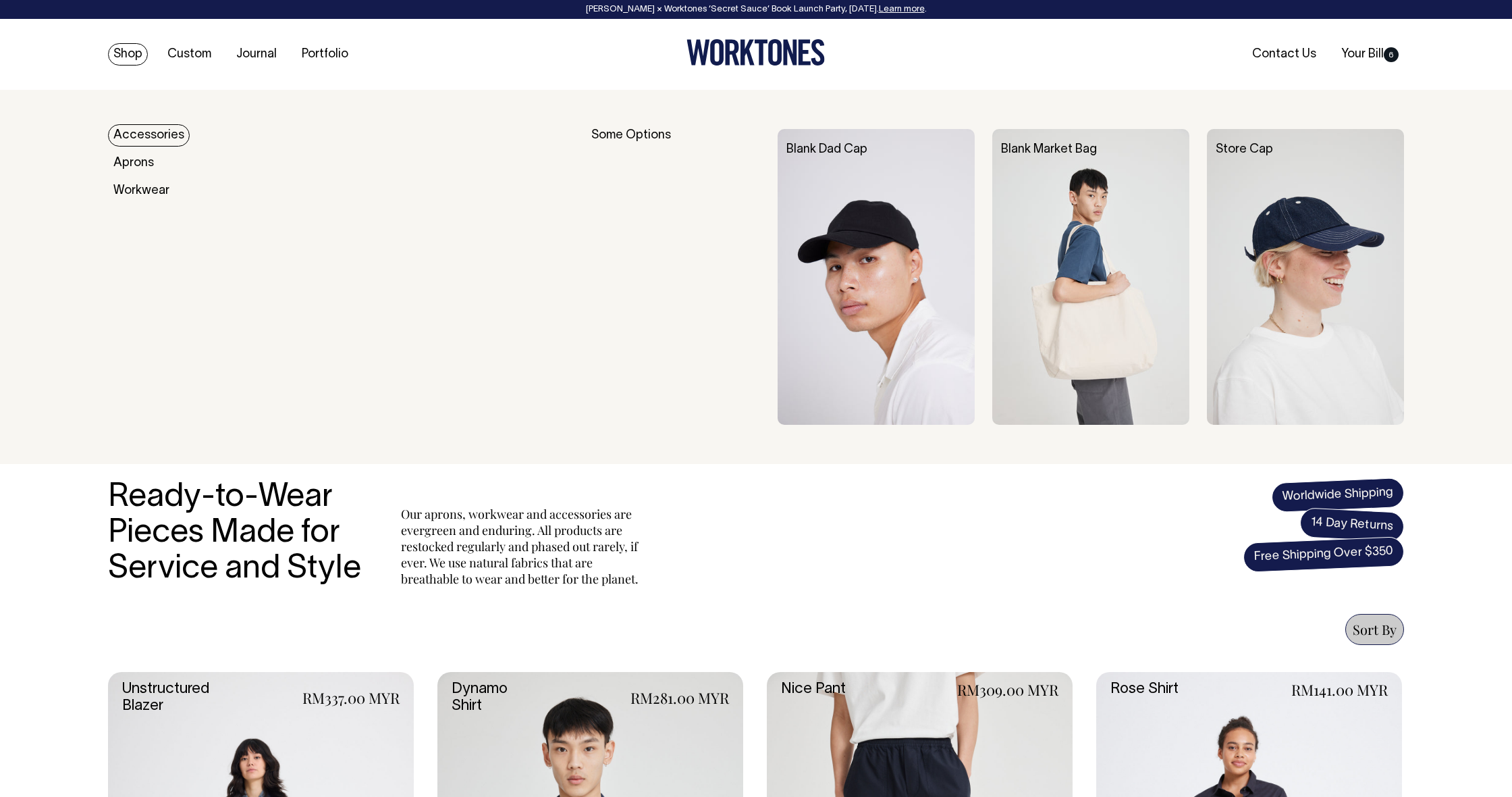
click at [147, 137] on link "Accessories" at bounding box center [148, 135] width 81 height 22
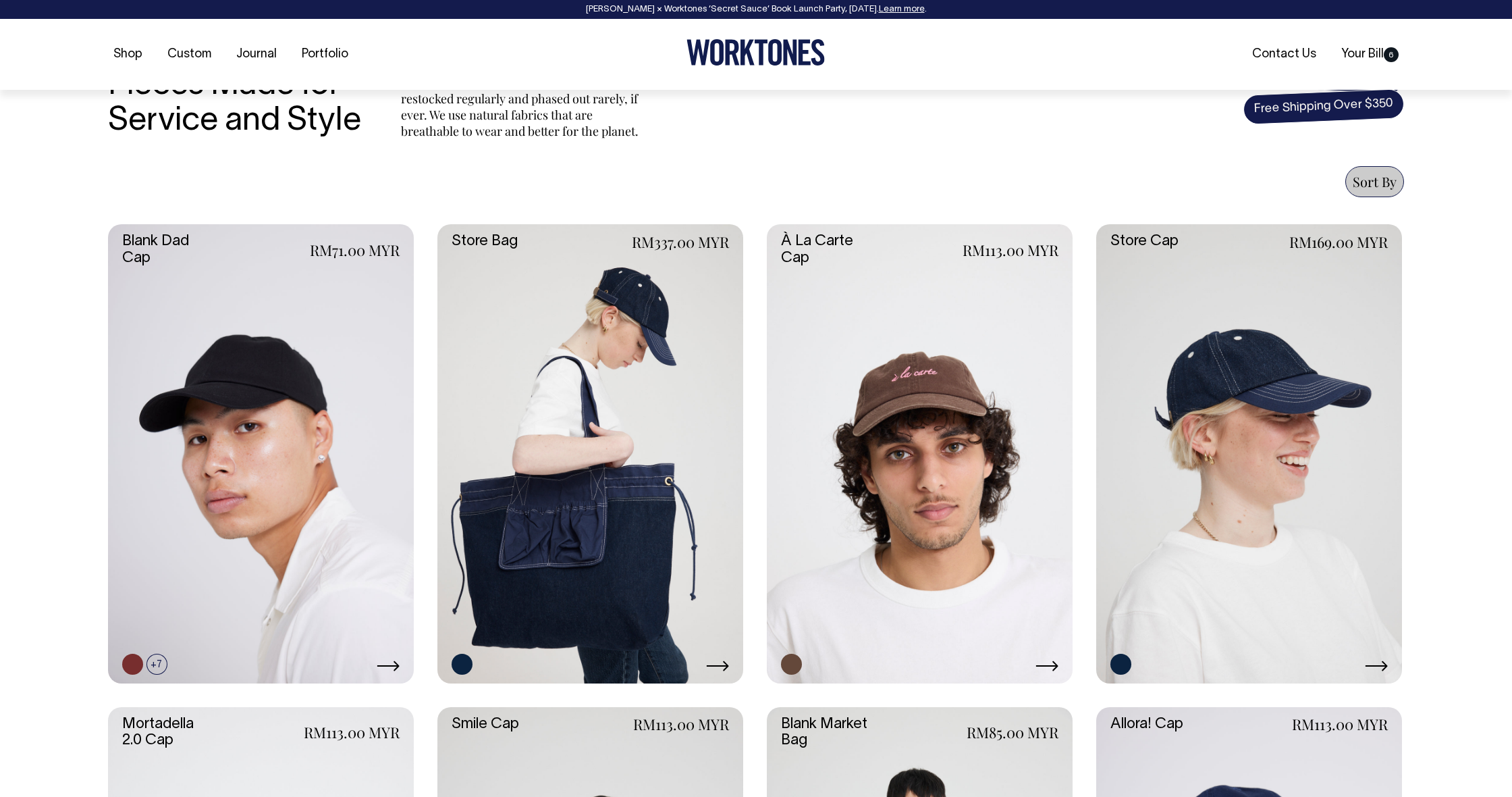
scroll to position [449, 0]
click at [629, 363] on link at bounding box center [590, 453] width 305 height 459
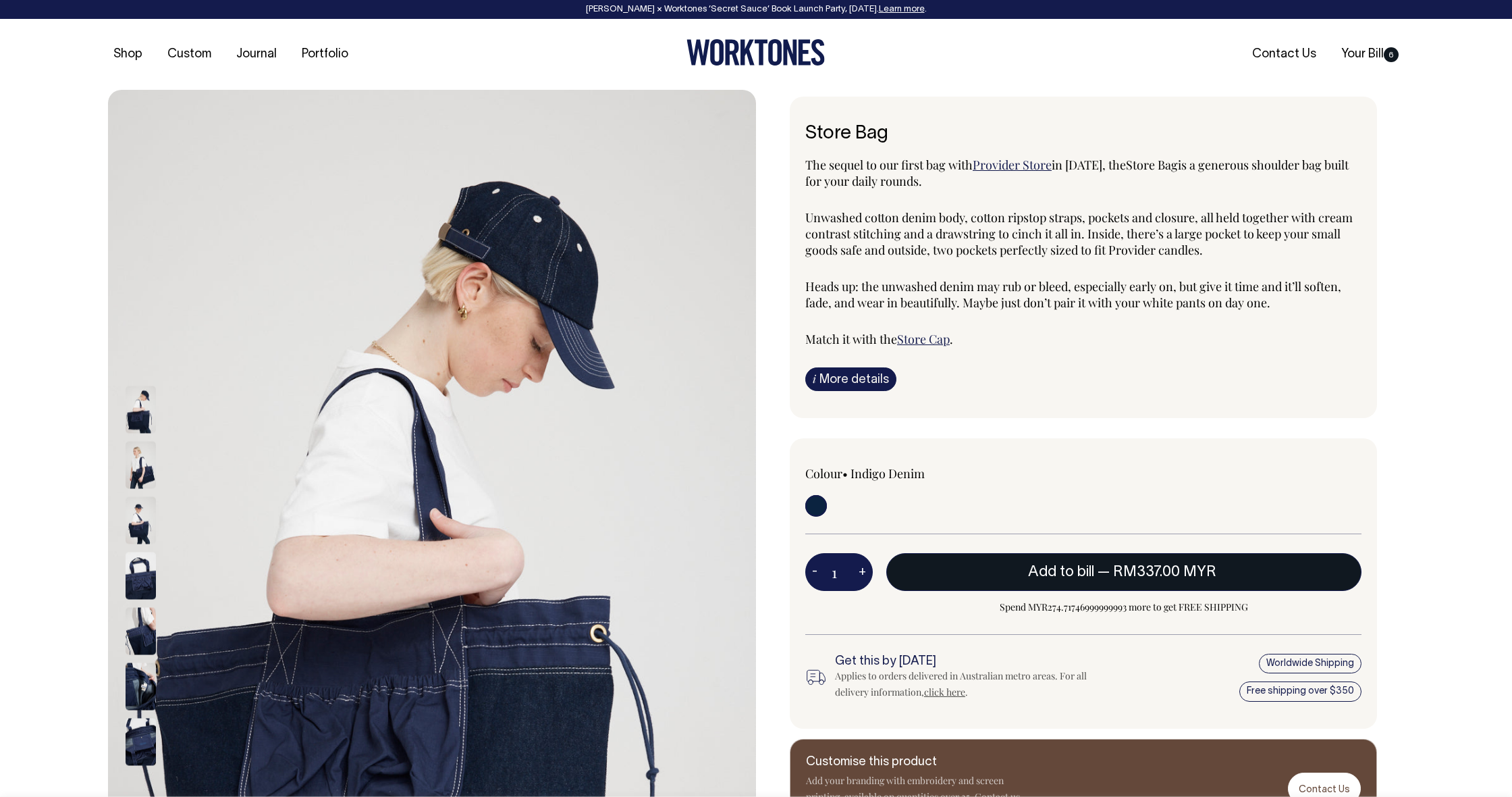
click at [1063, 568] on span "Add to bill" at bounding box center [1061, 571] width 66 height 13
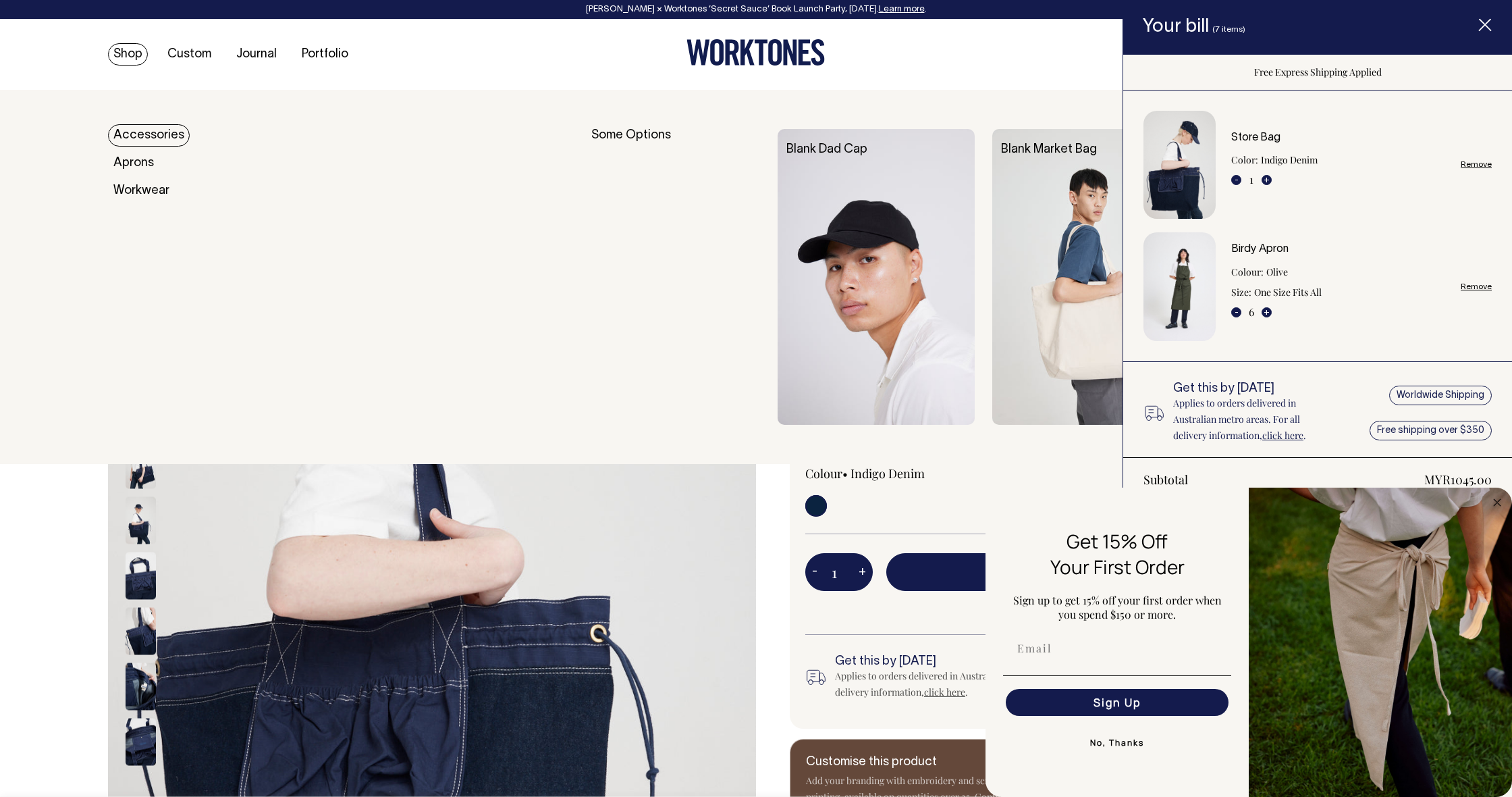
click at [143, 130] on link "Accessories" at bounding box center [148, 135] width 81 height 22
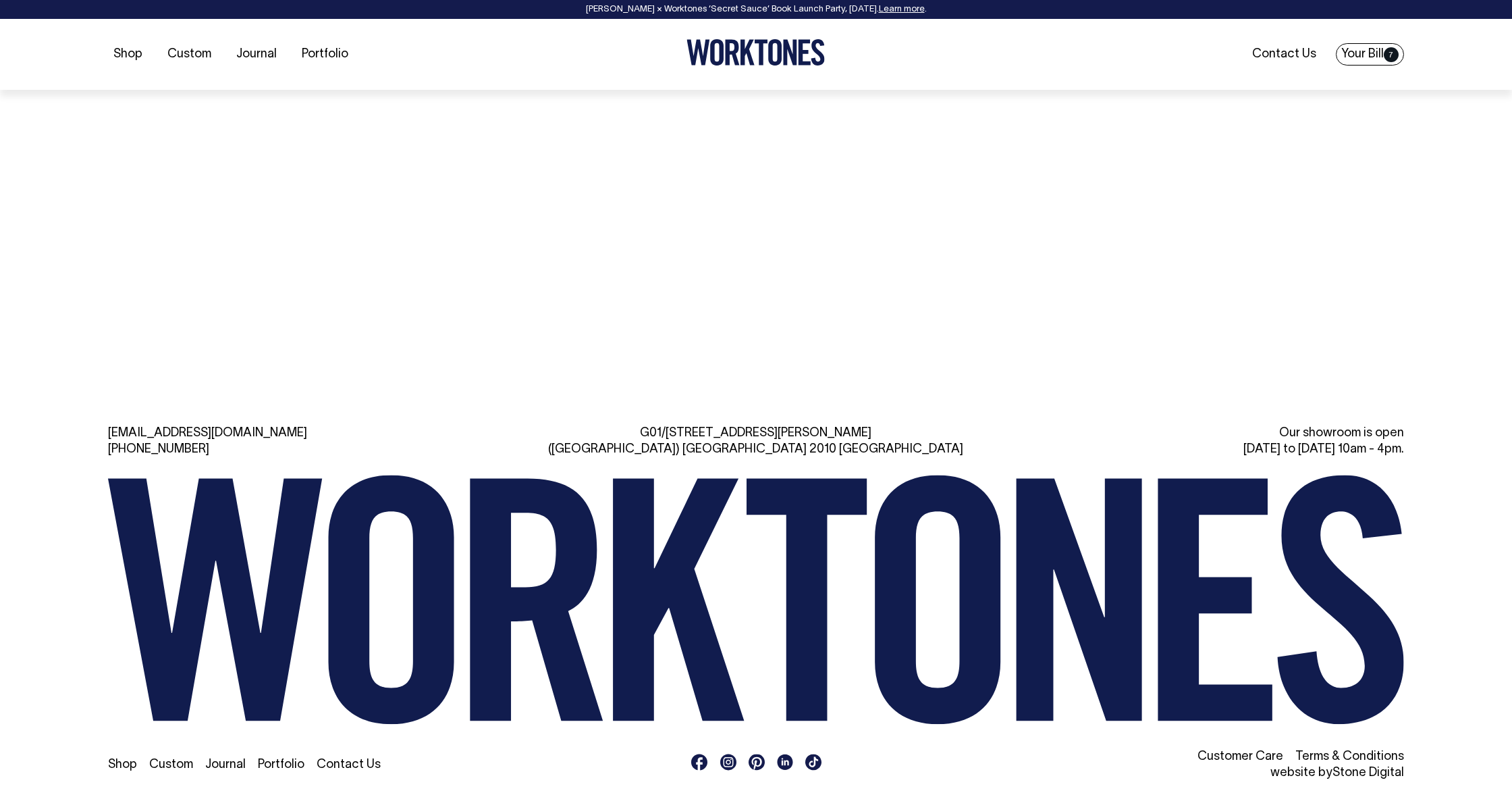
scroll to position [2034, 0]
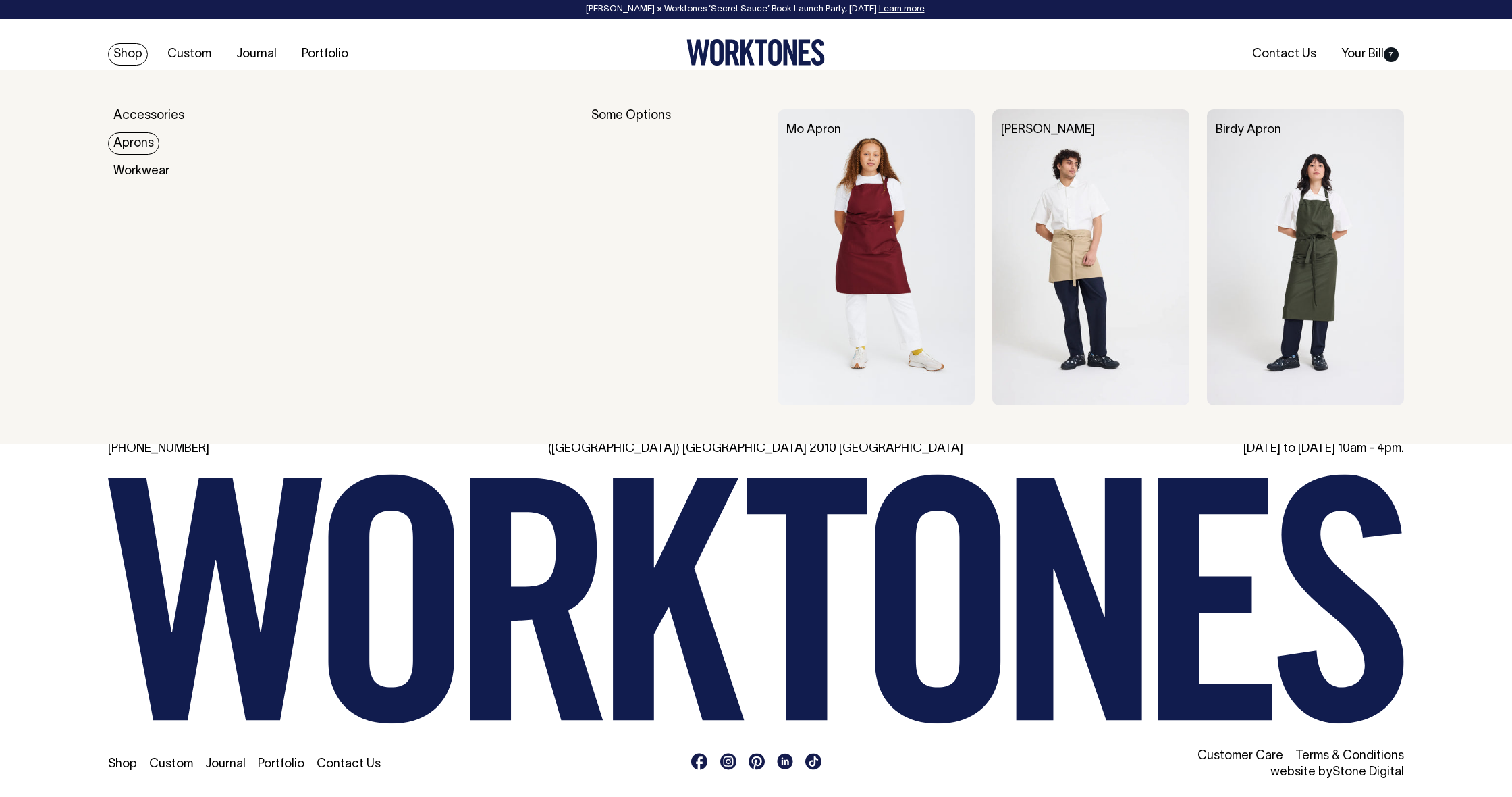
click at [139, 143] on link "Aprons" at bounding box center [133, 143] width 51 height 22
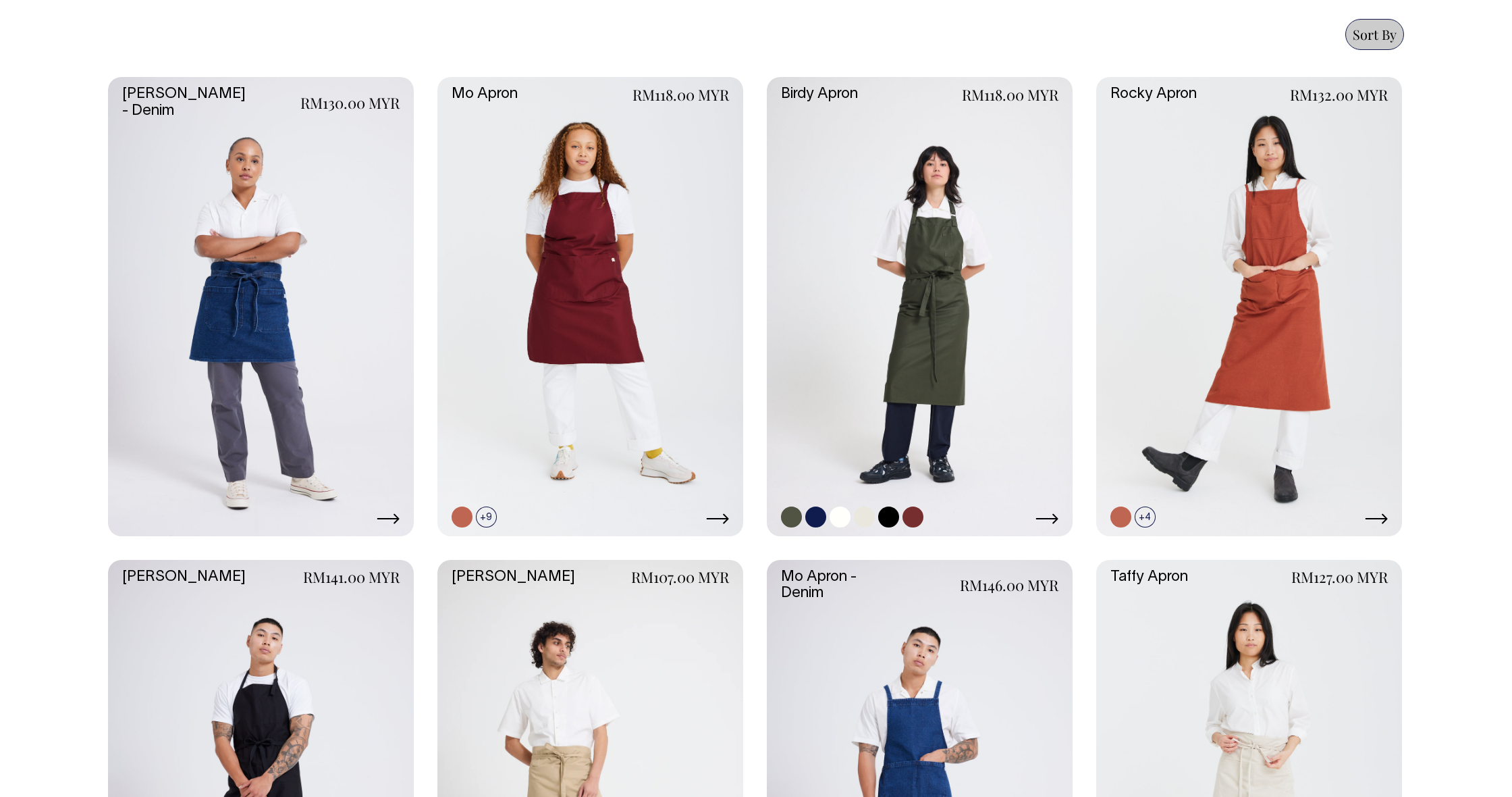
scroll to position [594, 0]
click at [931, 270] on link at bounding box center [919, 307] width 305 height 459
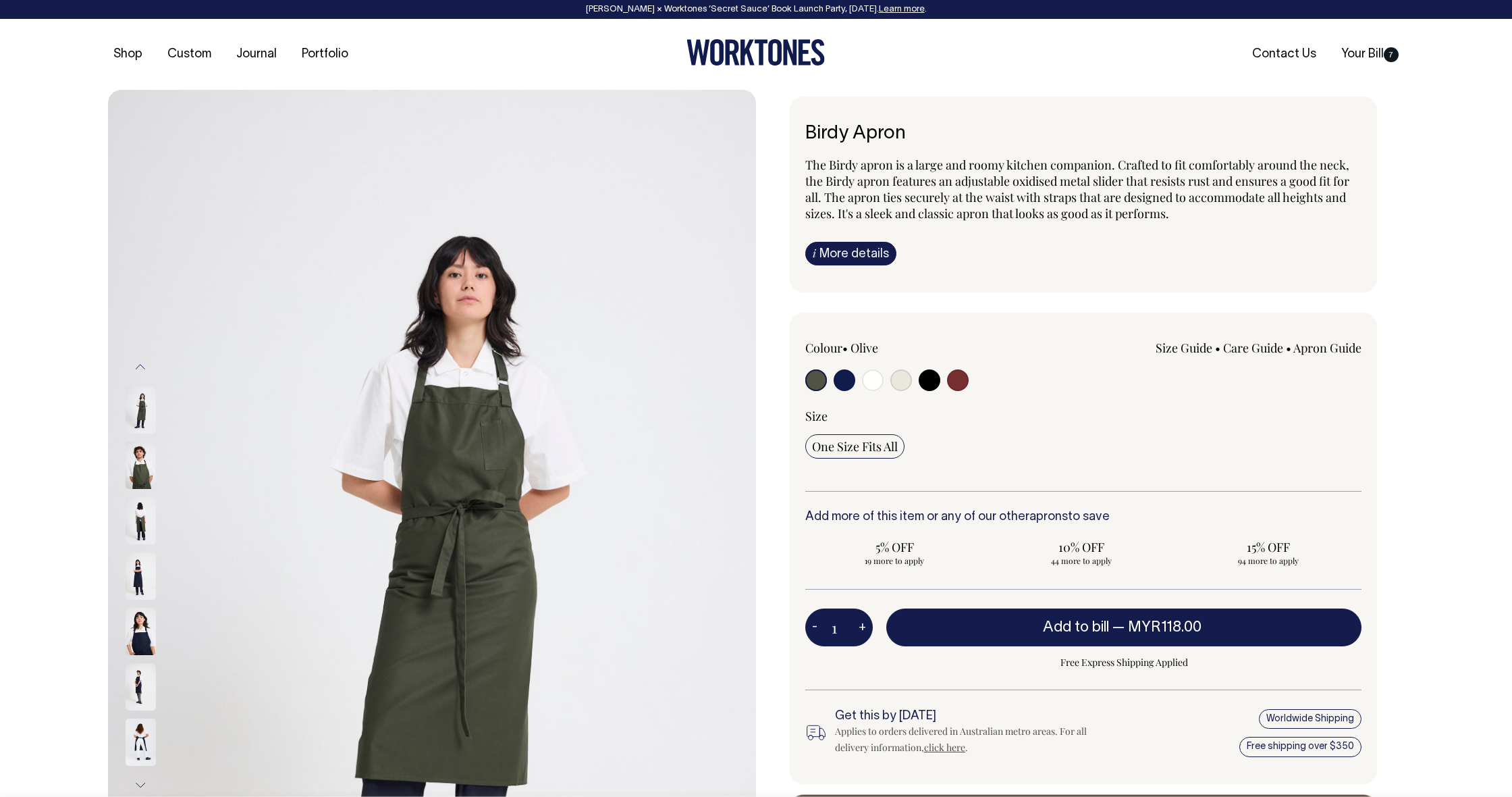
click at [899, 379] on input "radio" at bounding box center [901, 380] width 21 height 21
radio input "true"
select select "Natural"
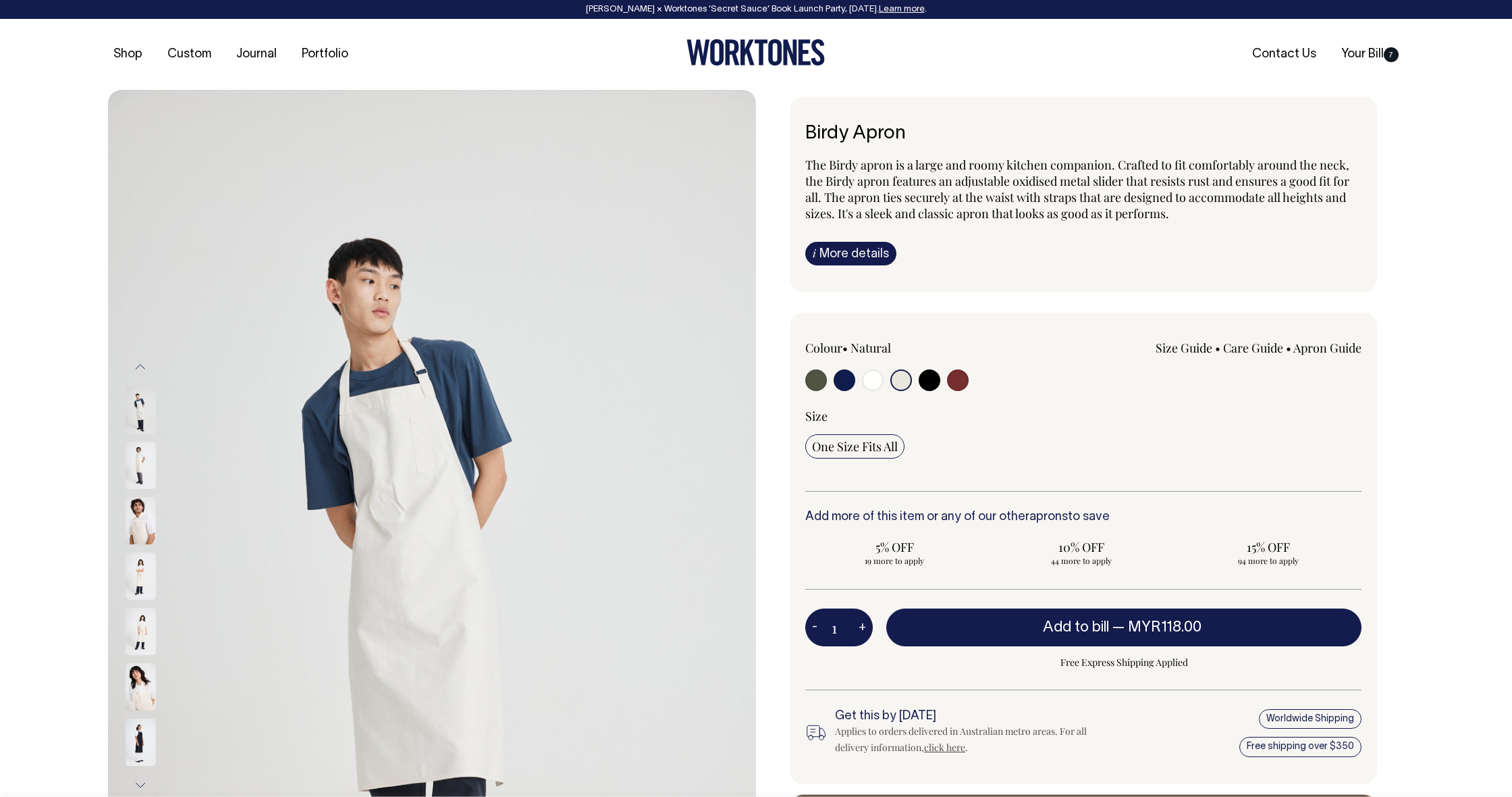
click at [874, 381] on input "radio" at bounding box center [873, 380] width 21 height 21
radio input "true"
select select "Off-White"
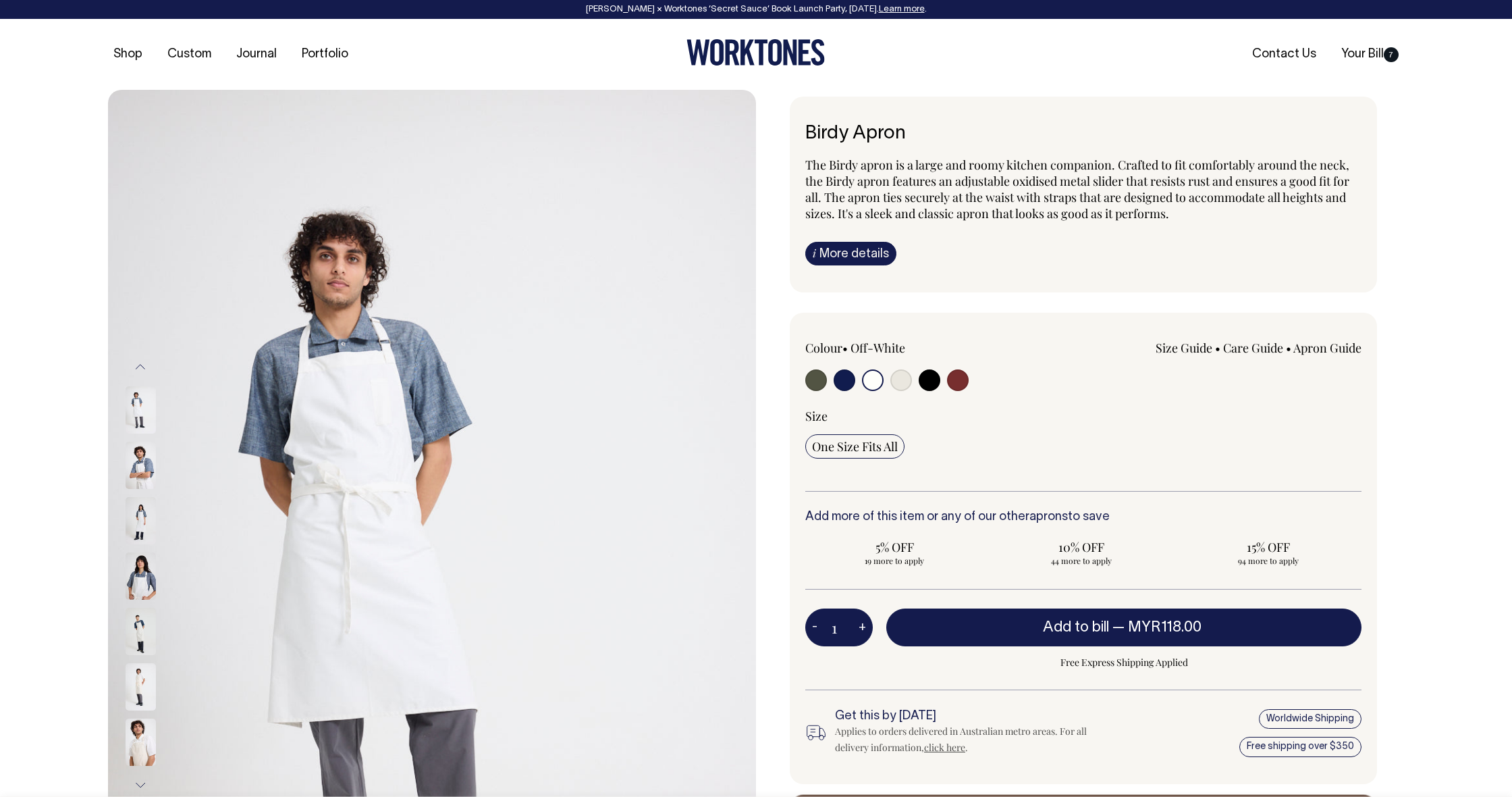
click at [899, 382] on input "radio" at bounding box center [901, 380] width 21 height 21
radio input "true"
select select "Natural"
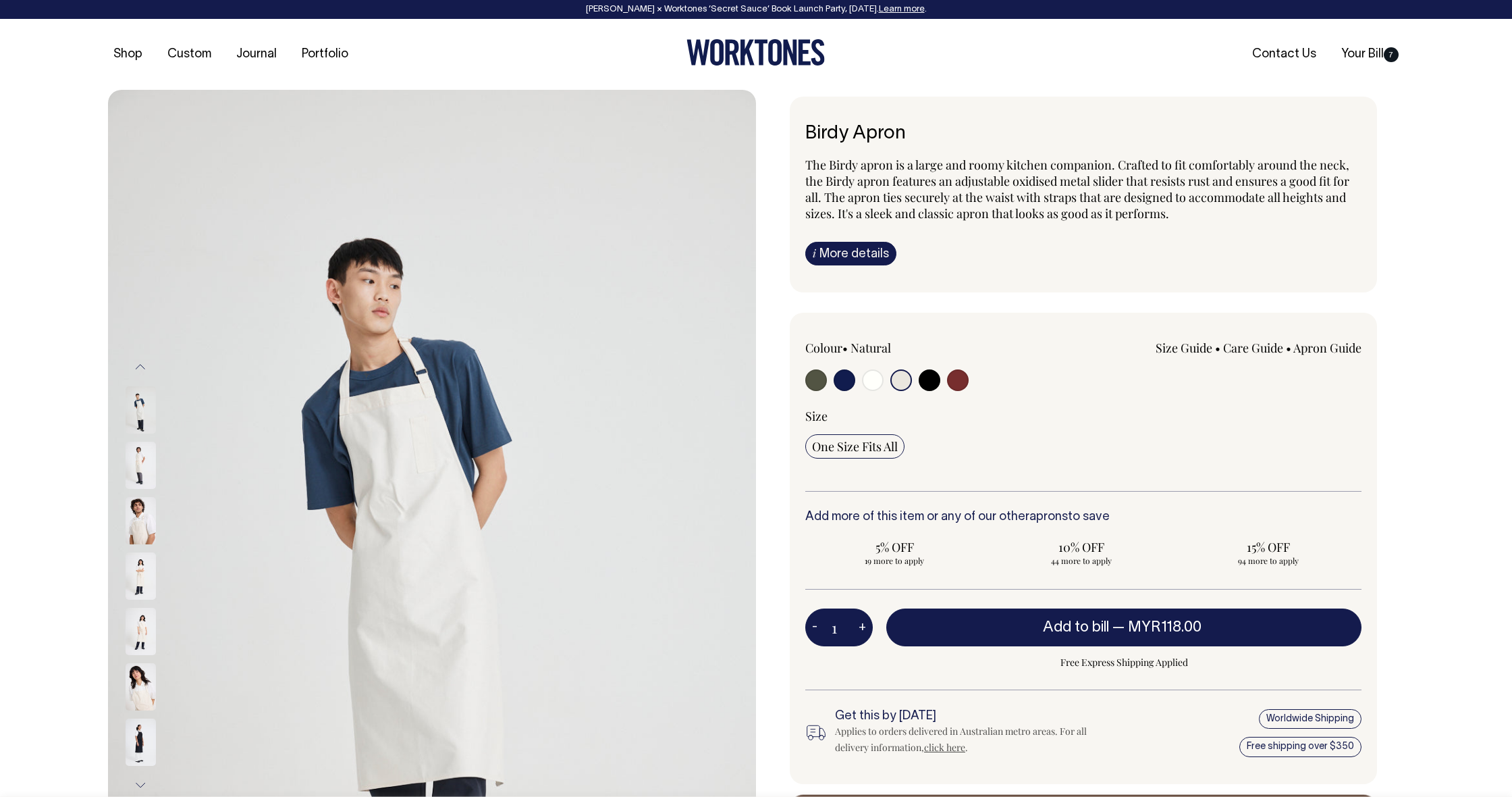
click at [930, 381] on input "radio" at bounding box center [929, 380] width 21 height 21
radio input "true"
select select "Black"
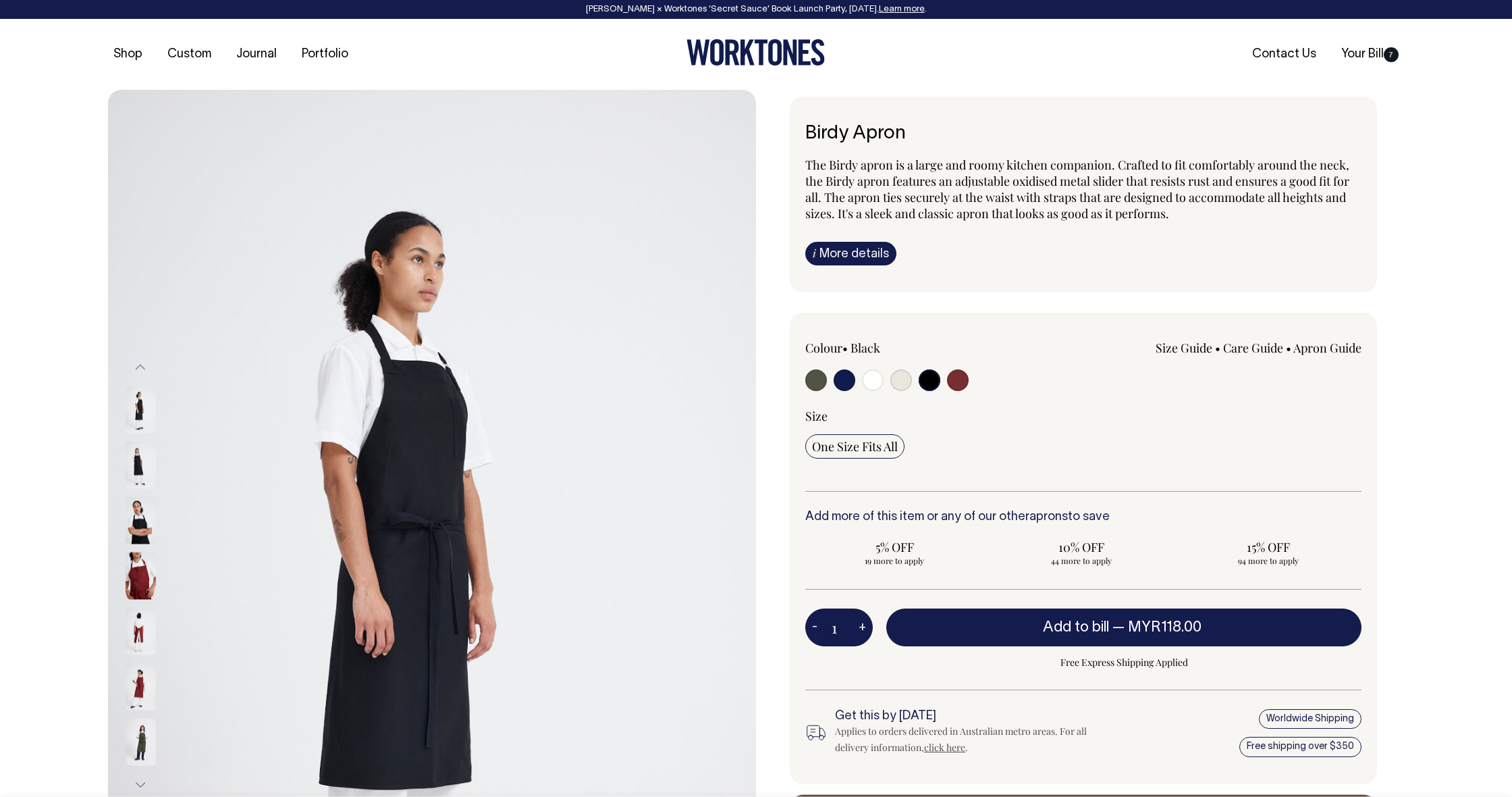
click at [968, 381] on div at bounding box center [915, 382] width 222 height 25
click at [961, 382] on input "radio" at bounding box center [957, 380] width 21 height 21
radio input "true"
select select "Burgundy"
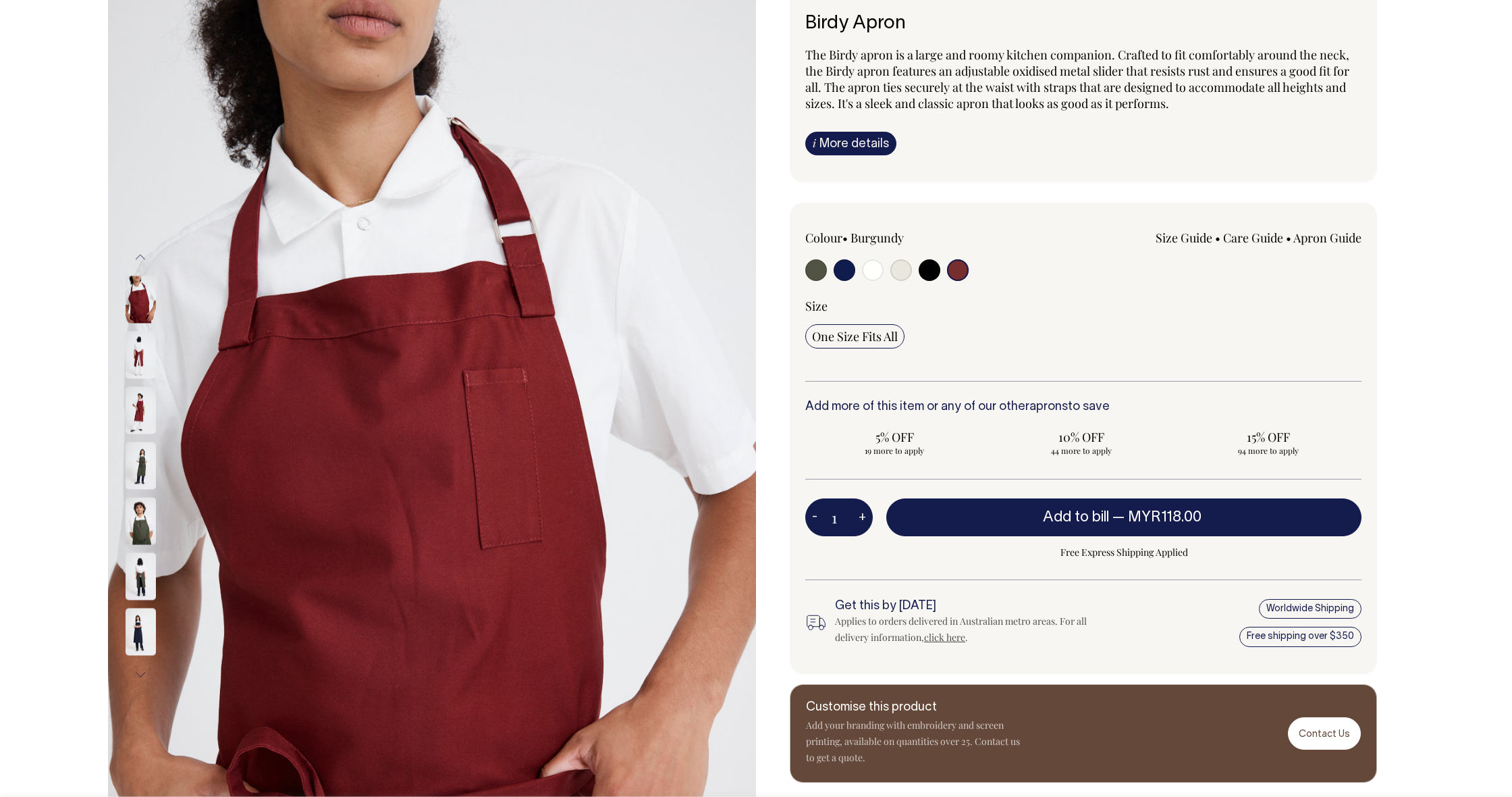
scroll to position [111, 0]
click at [848, 271] on input "radio" at bounding box center [844, 269] width 21 height 21
radio input "true"
select select "Dark Navy"
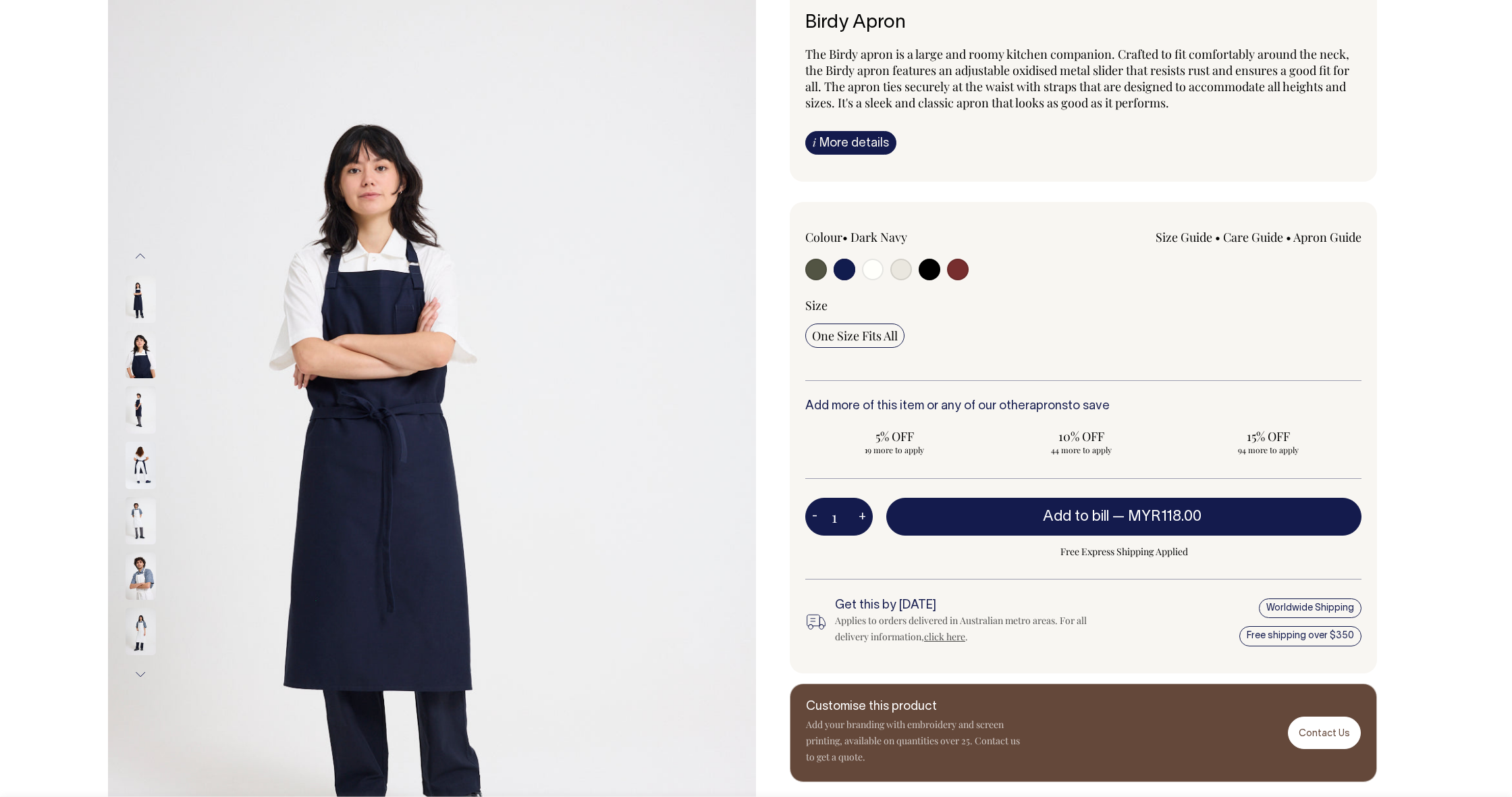
click at [818, 272] on input "radio" at bounding box center [815, 269] width 21 height 21
radio input "true"
select select "Olive"
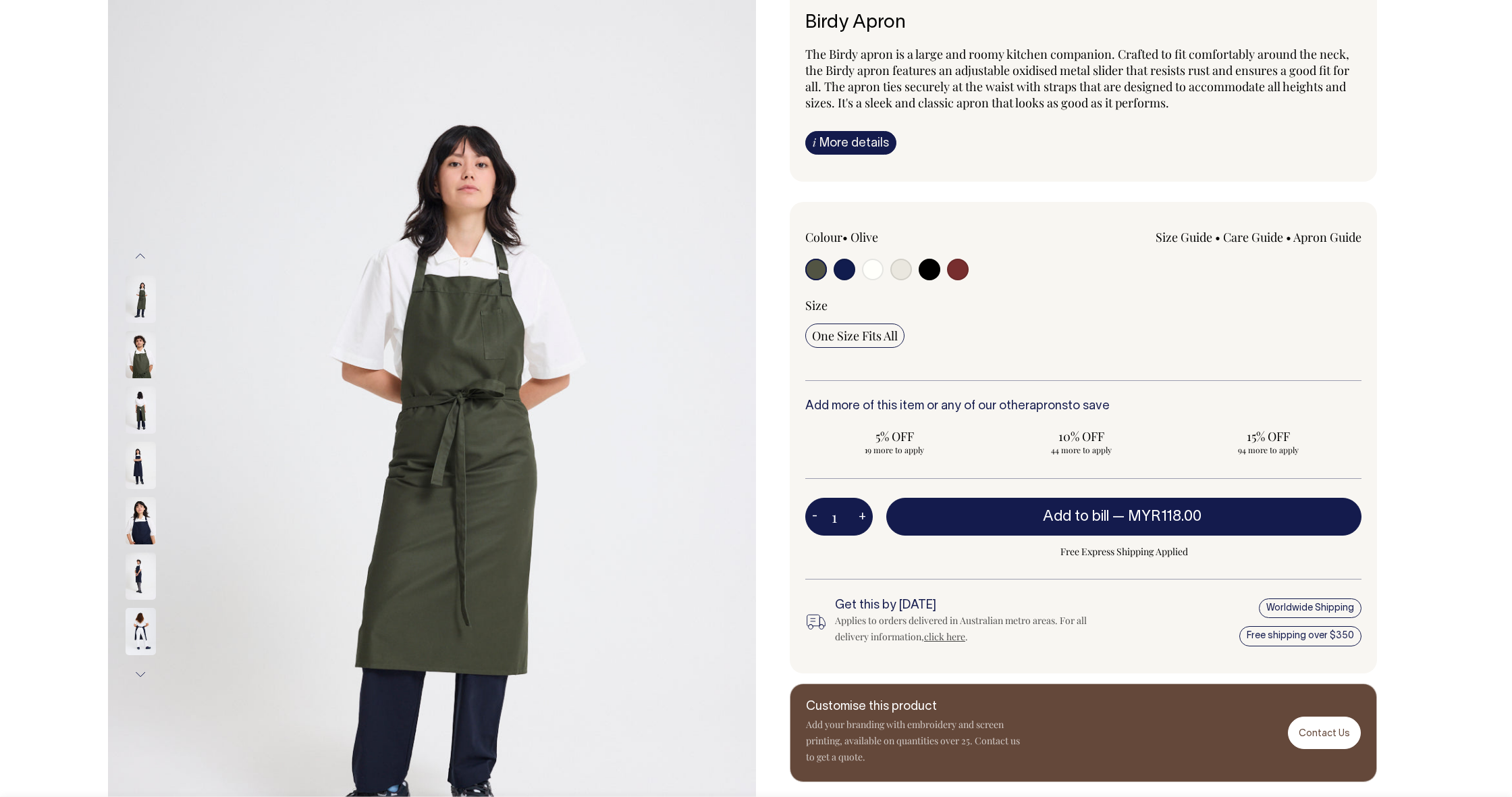
click at [853, 272] on input "radio" at bounding box center [844, 269] width 21 height 21
radio input "true"
select select "Dark Navy"
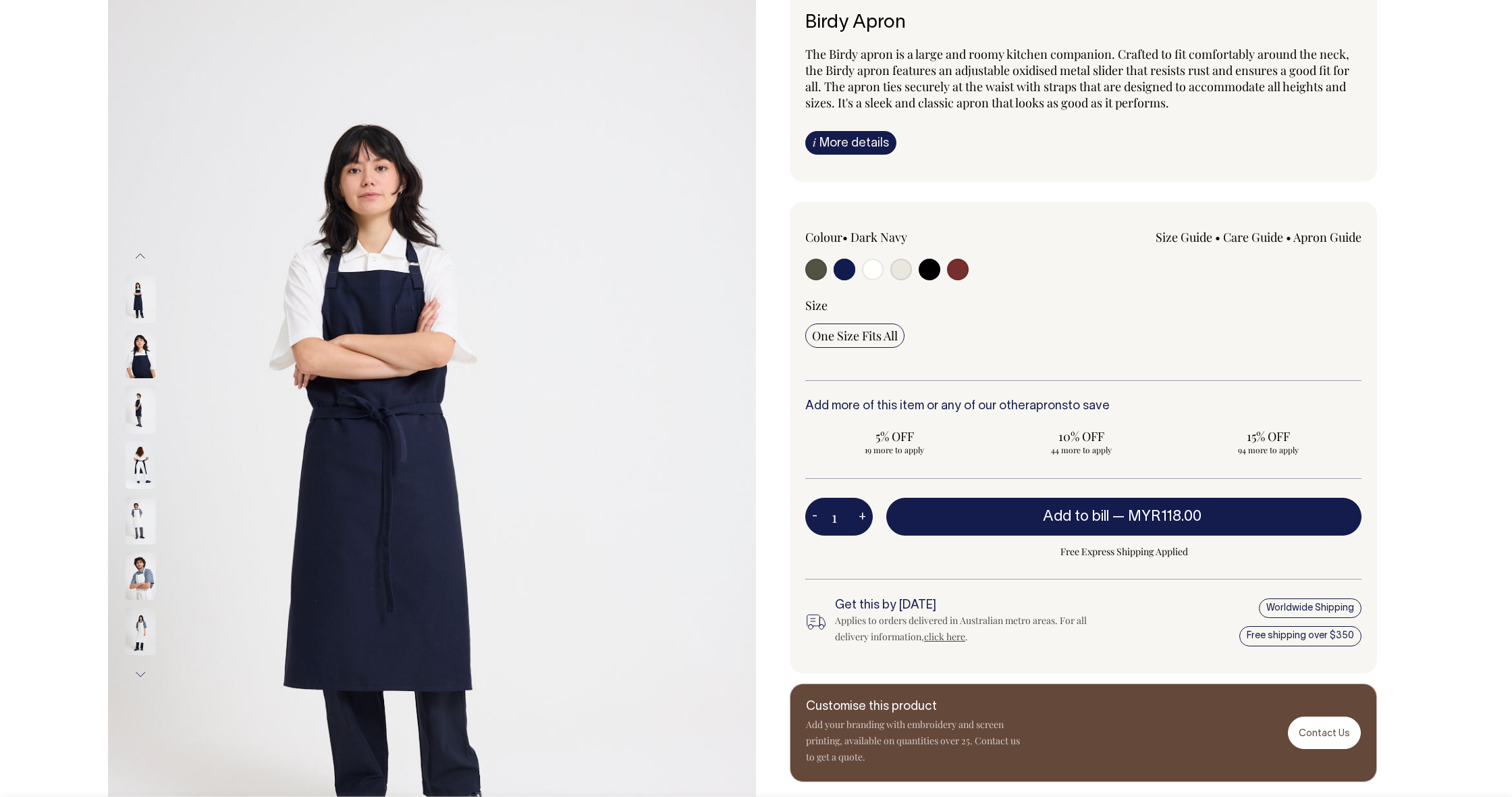
click at [902, 272] on input "radio" at bounding box center [901, 269] width 21 height 21
radio input "true"
select select "Natural"
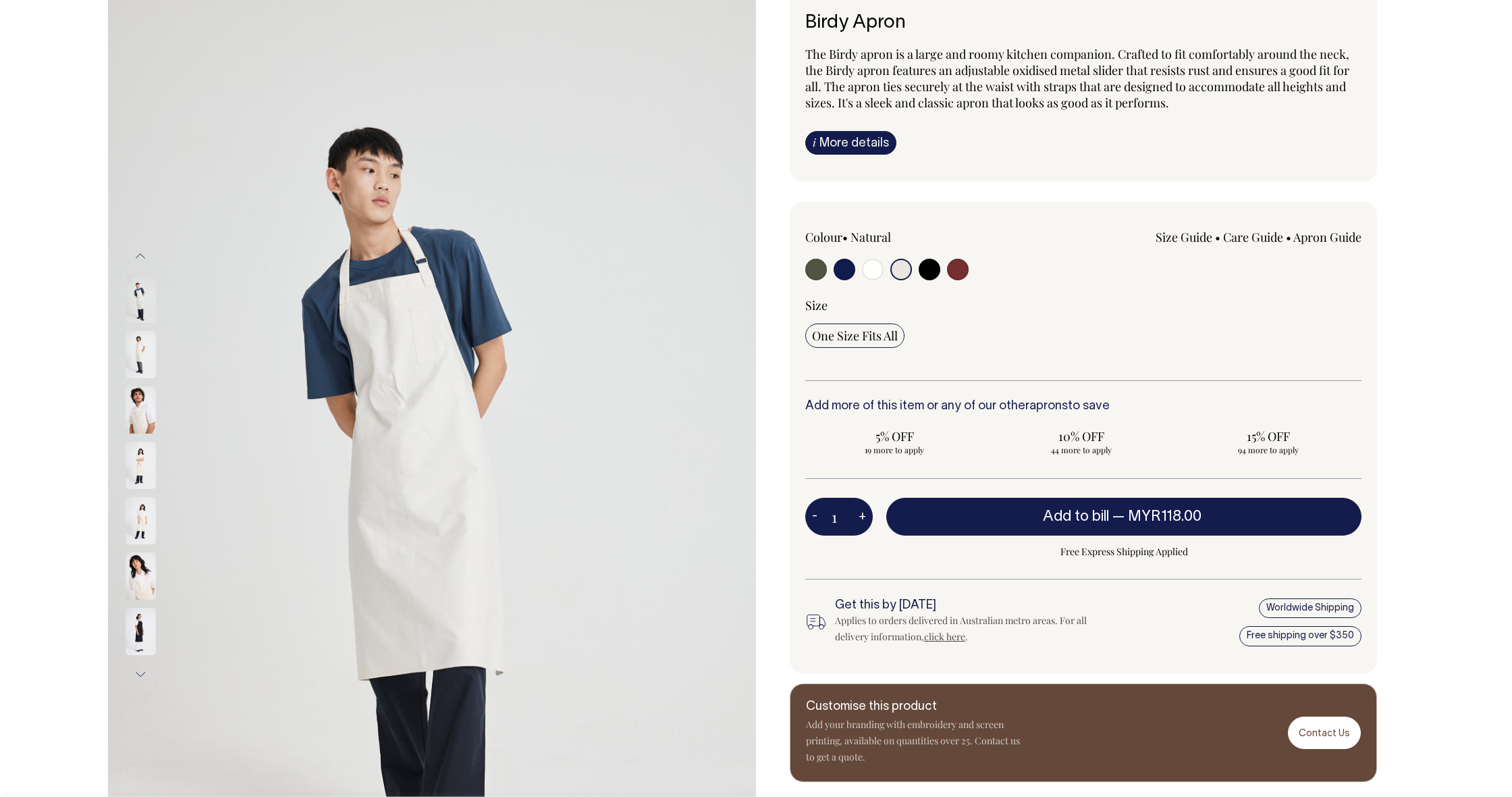
click at [847, 273] on input "radio" at bounding box center [844, 269] width 21 height 21
radio input "true"
select select "Dark Navy"
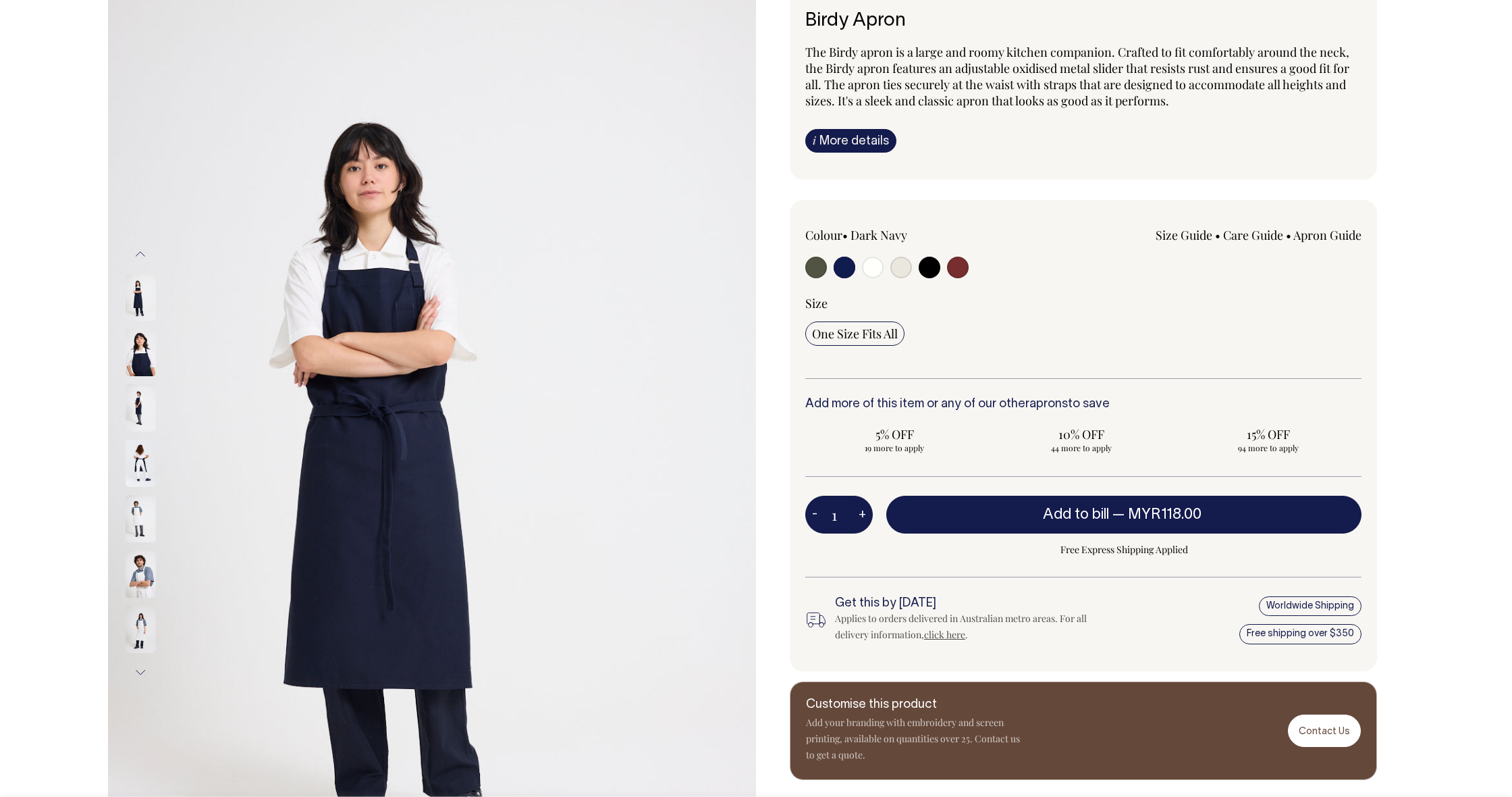
scroll to position [112, 0]
click at [864, 516] on button "+" at bounding box center [862, 515] width 21 height 27
type input "2"
drag, startPoint x: 864, startPoint y: 516, endPoint x: 872, endPoint y: 515, distance: 8.1
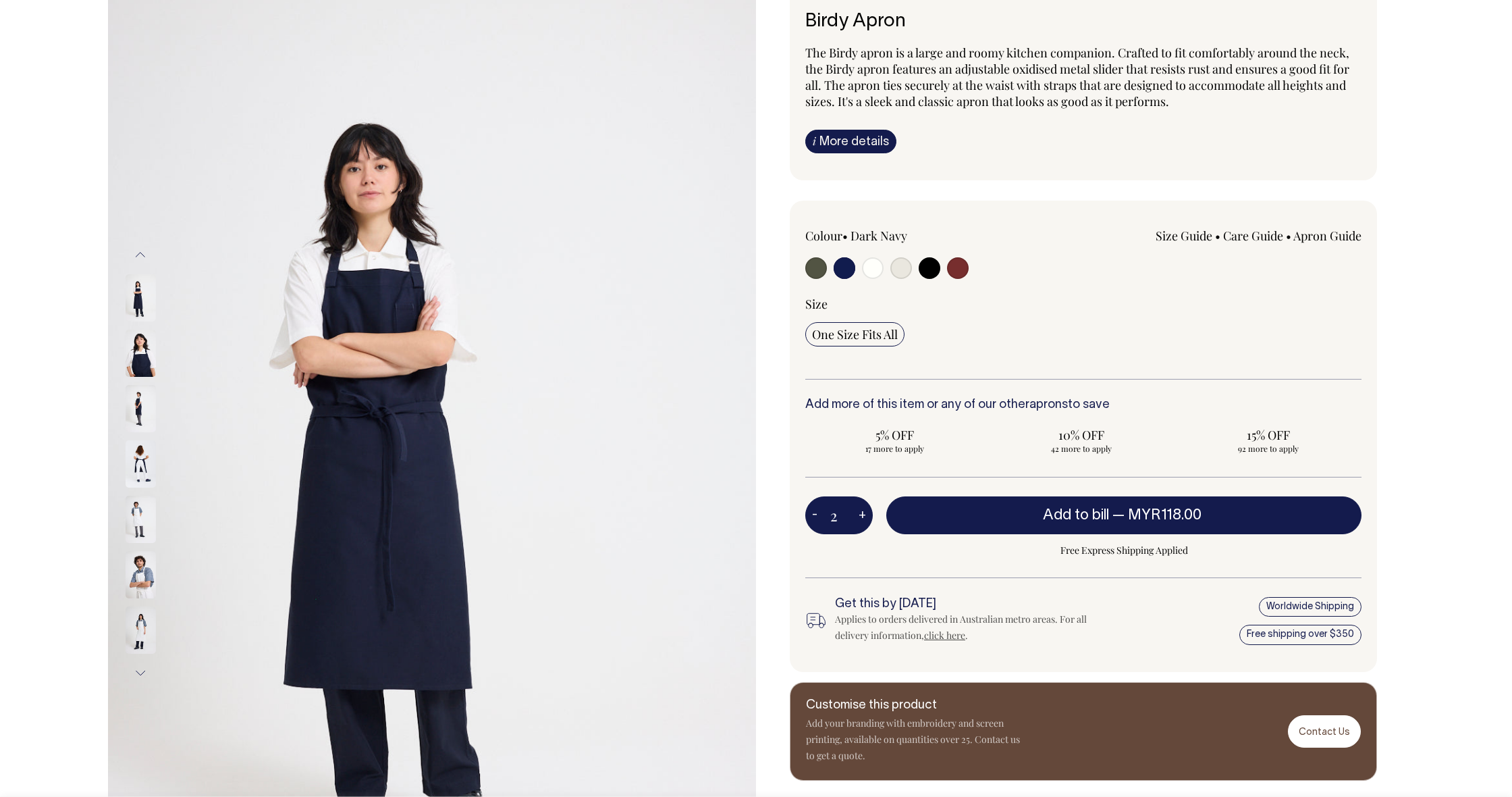
click at [867, 515] on button "+" at bounding box center [862, 515] width 21 height 27
type input "3"
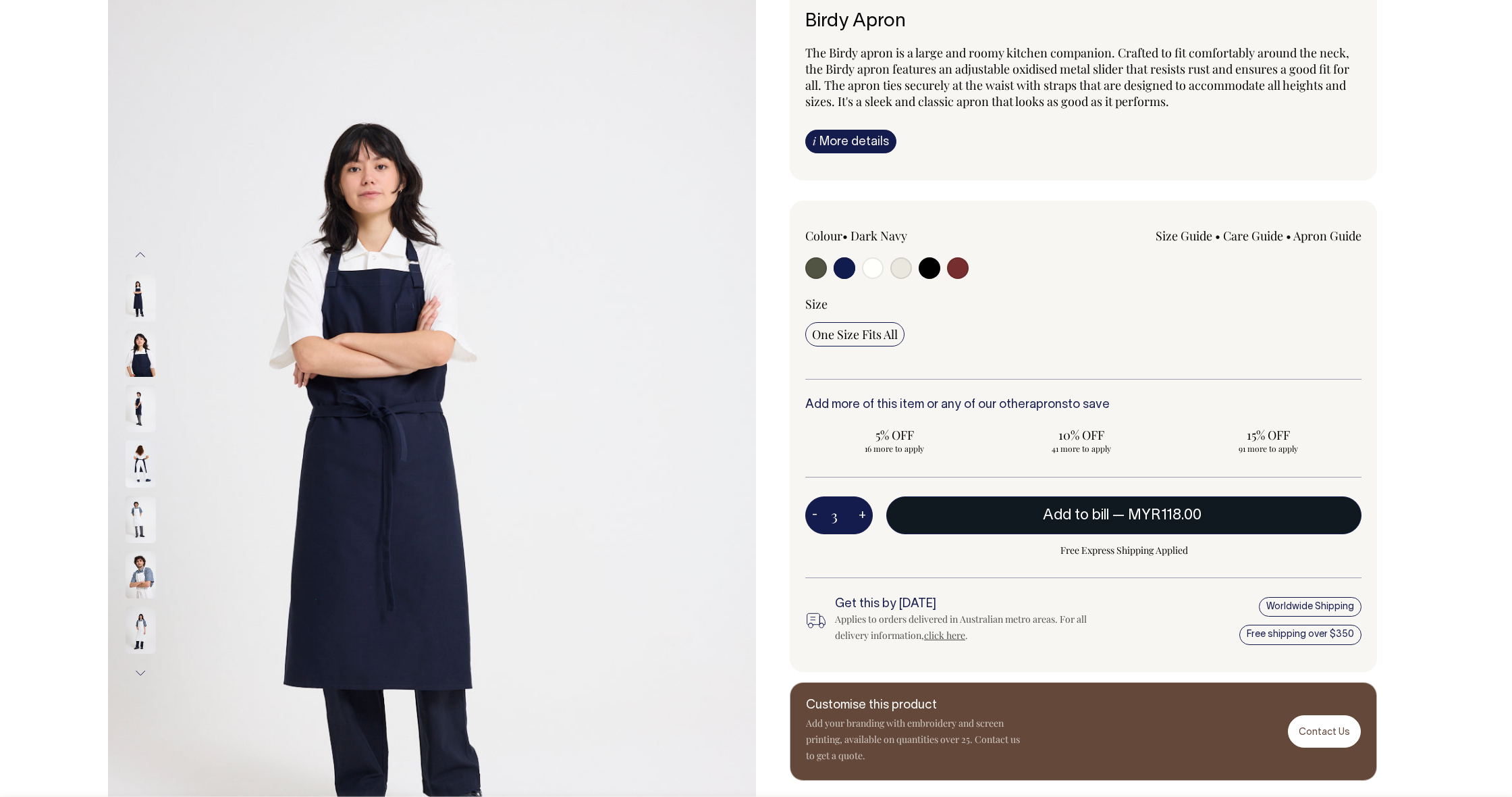
click at [1093, 508] on span "Add to bill" at bounding box center [1075, 515] width 66 height 13
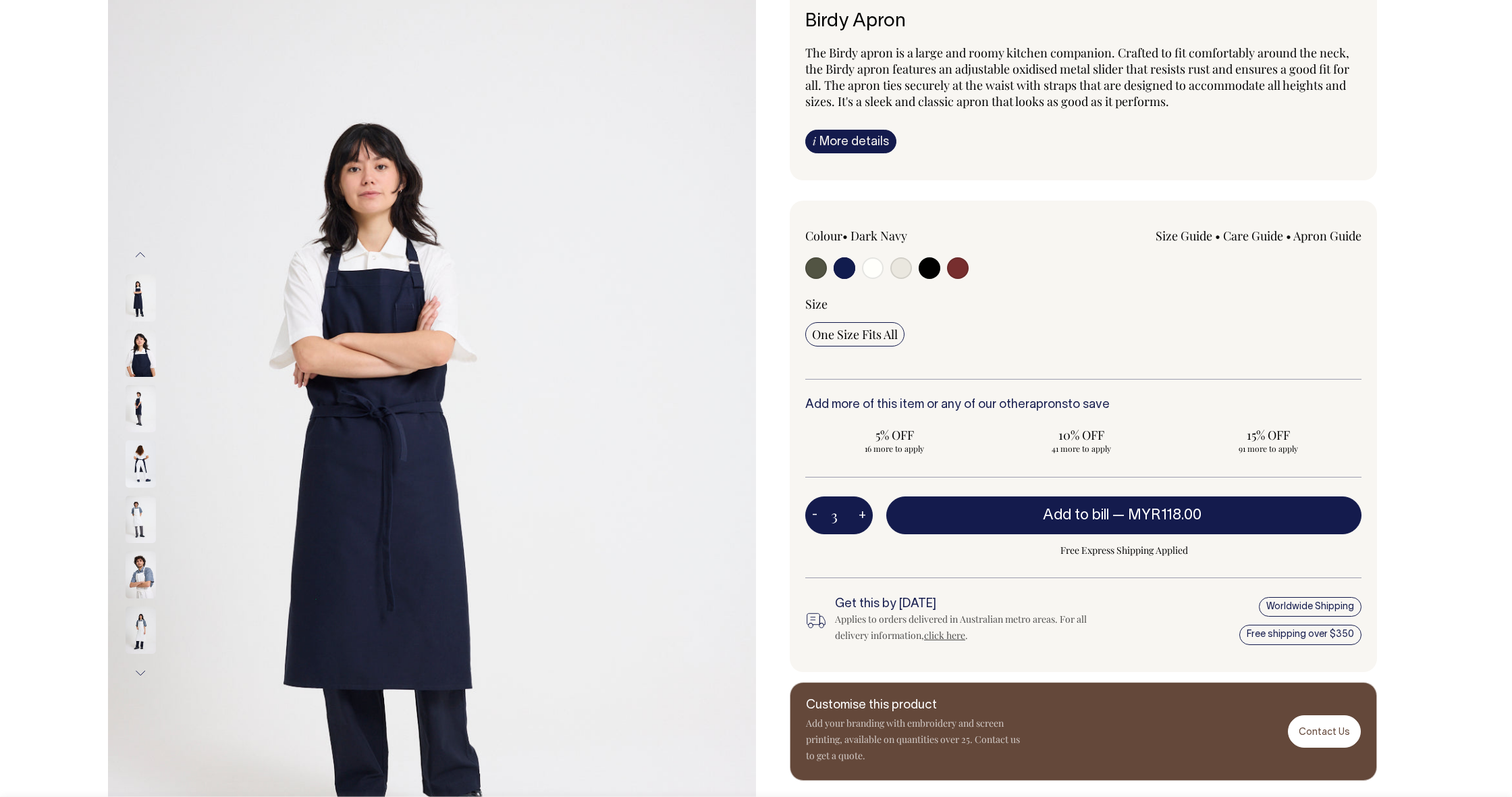
type input "1"
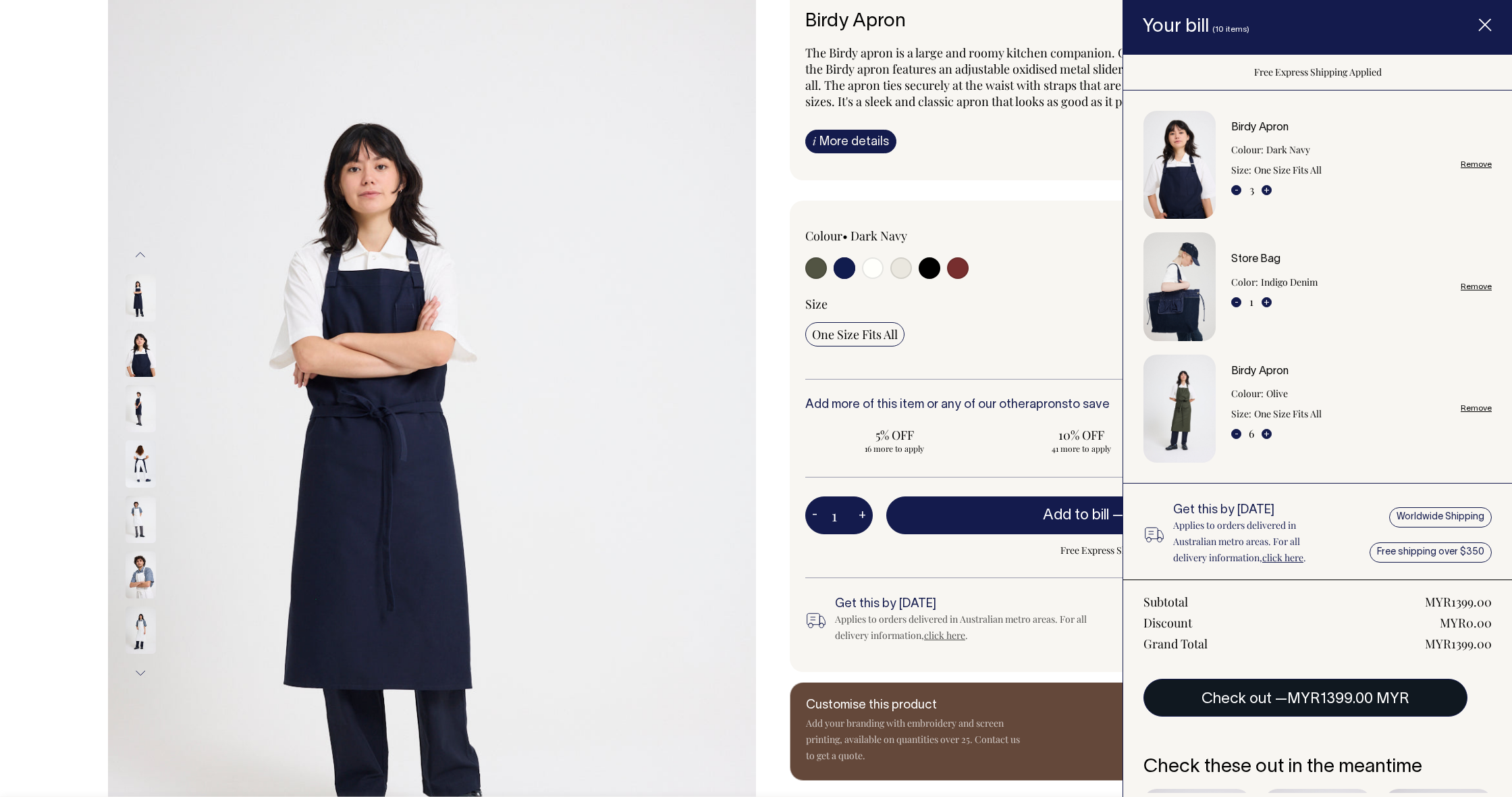
click at [1270, 706] on button "Check out — MYR1399.00 MYR" at bounding box center [1305, 697] width 324 height 38
